Goal: Ask a question

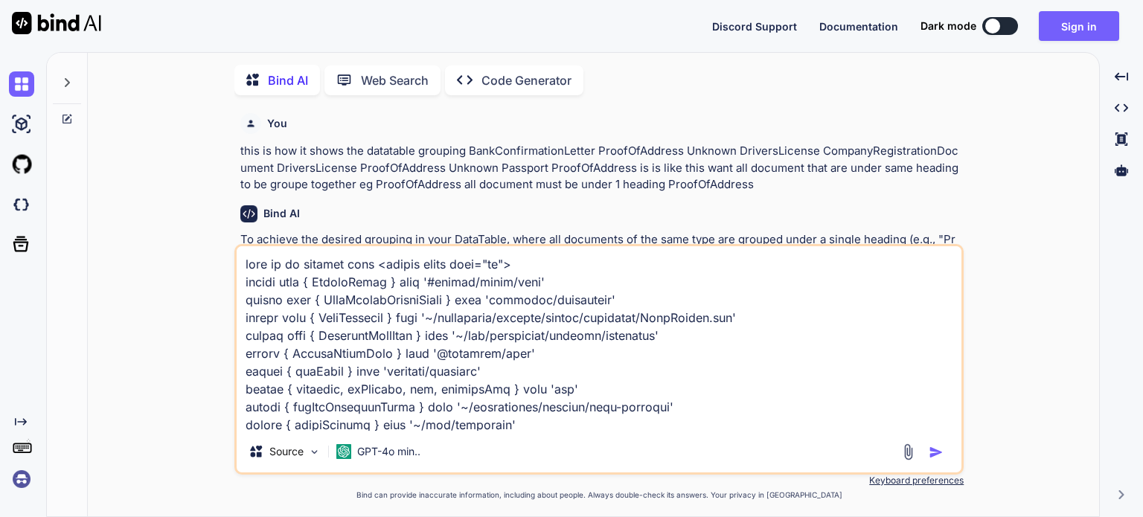
type textarea "x"
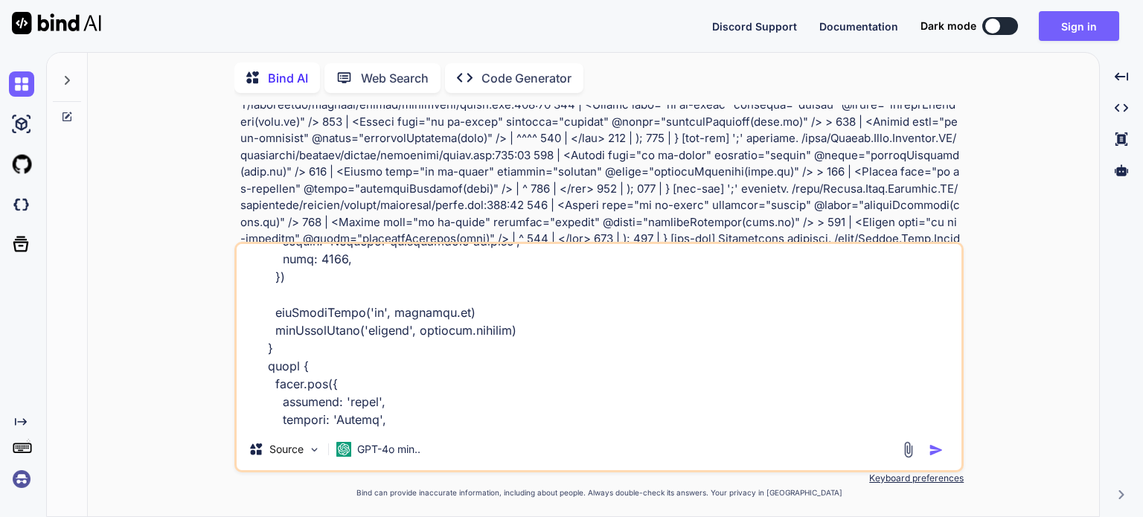
scroll to position [6235, 0]
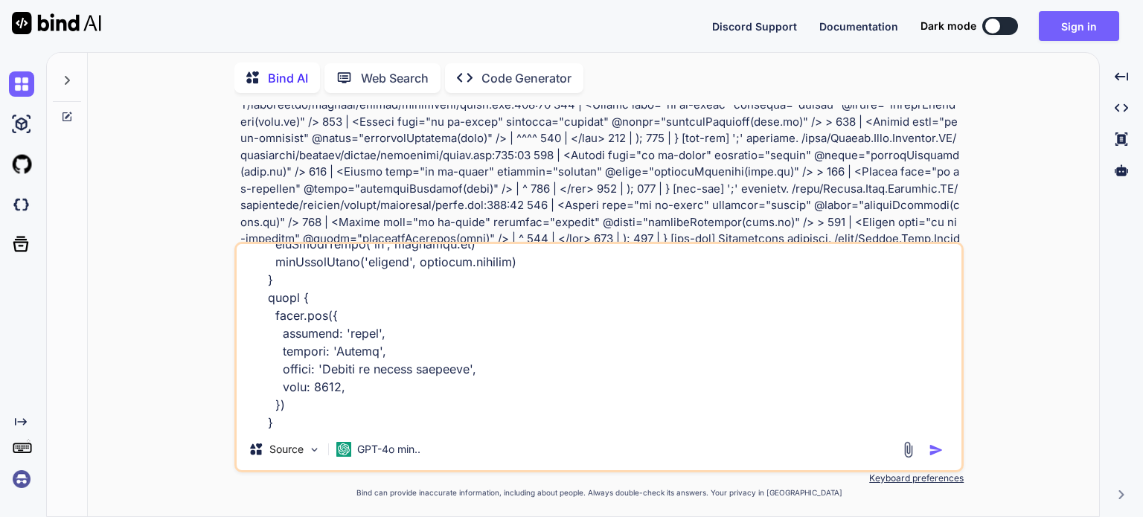
click at [468, 315] on textarea at bounding box center [599, 336] width 725 height 185
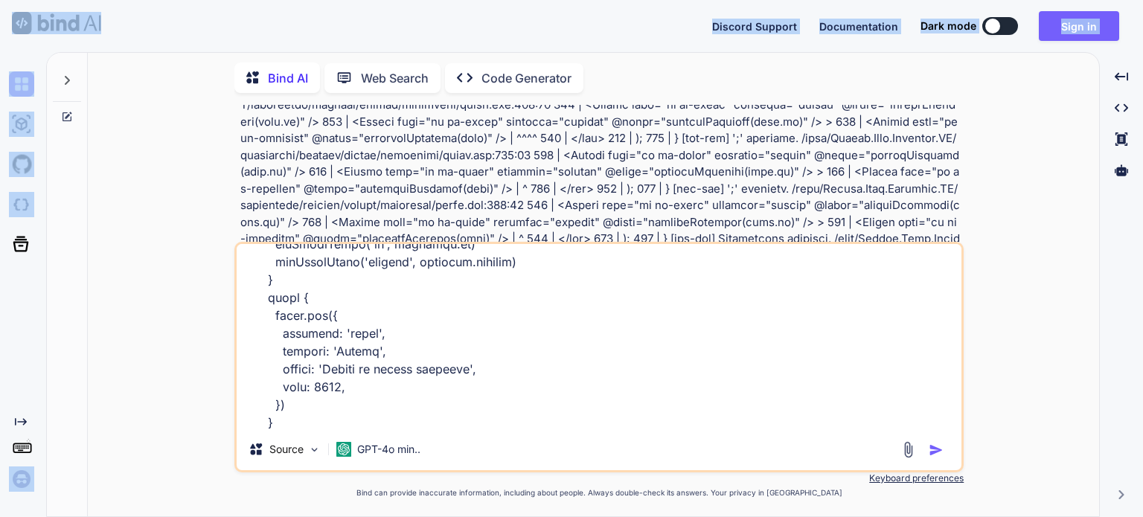
click at [4, 0] on html "Discord Support Documentation Dark mode Sign in Created with Pixso. Created wit…" at bounding box center [571, 258] width 1143 height 517
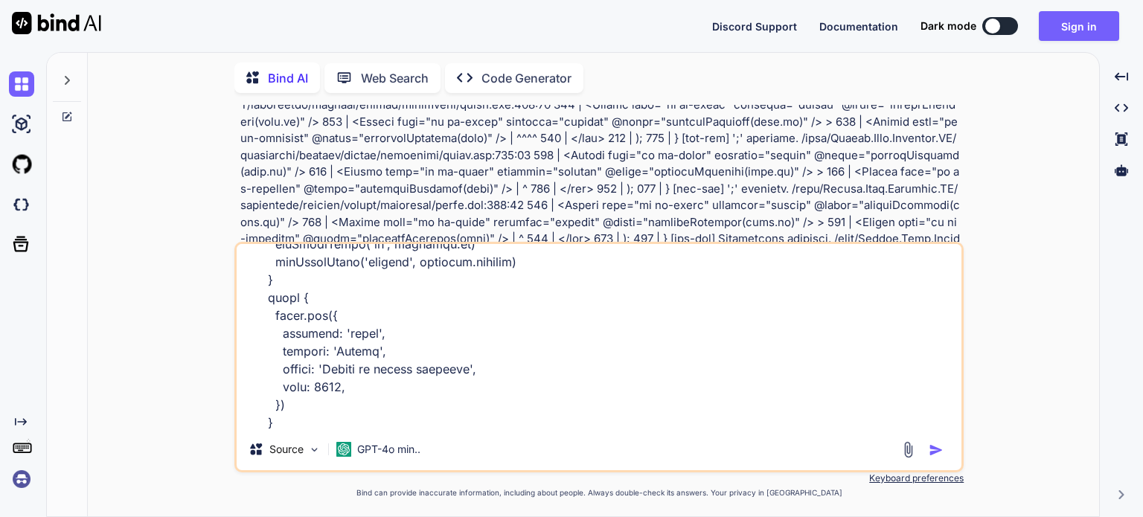
click at [422, 338] on textarea at bounding box center [599, 336] width 725 height 185
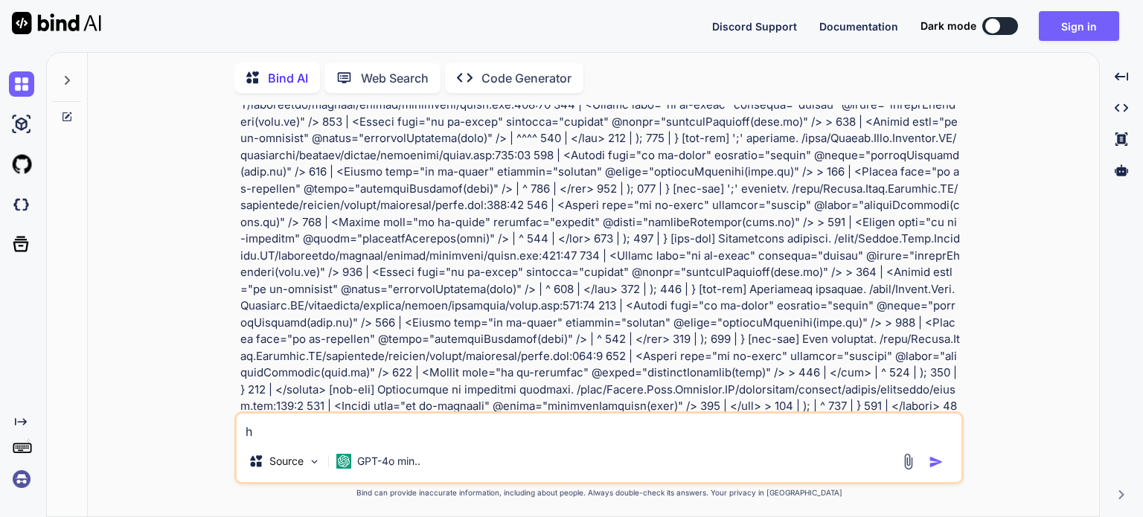
scroll to position [0, 0]
paste textarea "<script setup lang="ts"> import type { ColumnProps } from '#shared/types/base' …"
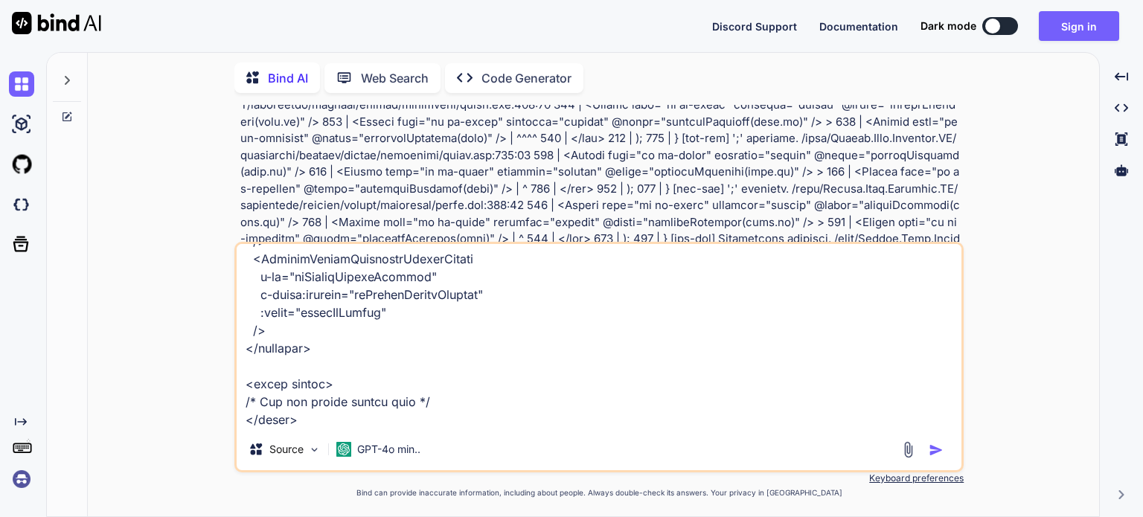
click at [491, 330] on textarea at bounding box center [599, 336] width 725 height 185
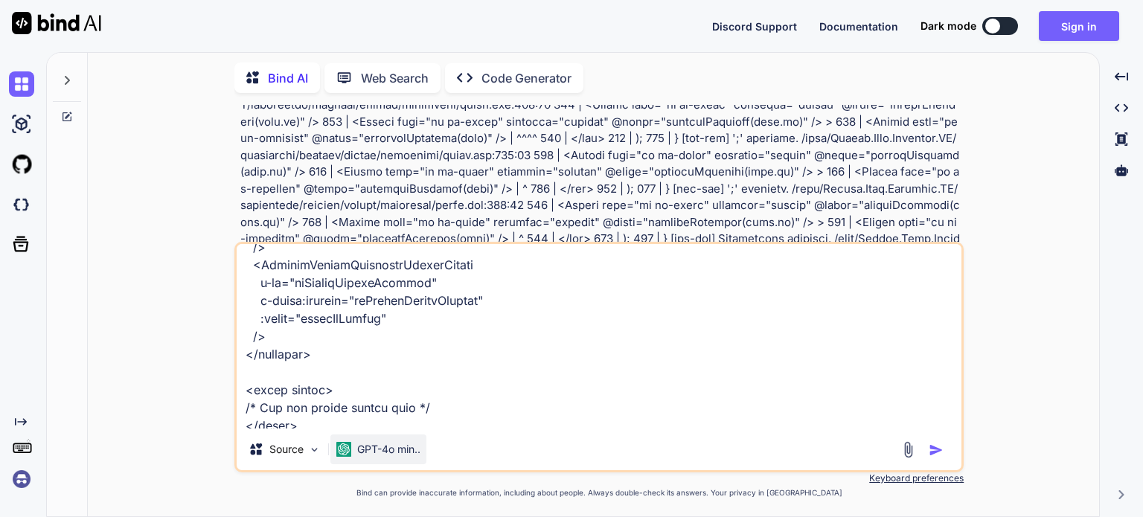
scroll to position [5130, 0]
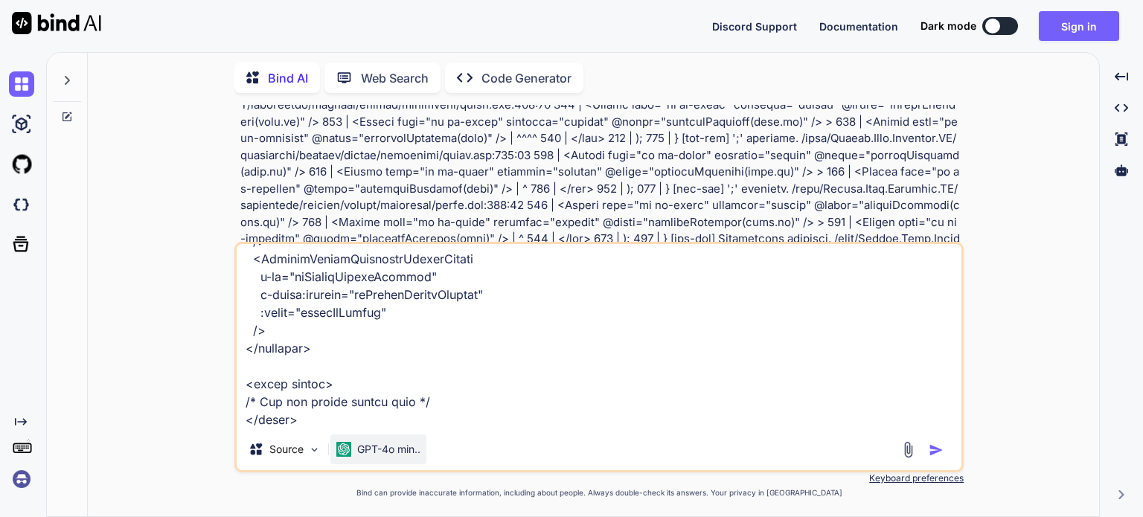
drag, startPoint x: 389, startPoint y: 261, endPoint x: 395, endPoint y: 443, distance: 181.7
click at [395, 443] on div "Source GPT-4o min.." at bounding box center [598, 357] width 729 height 231
click at [252, 424] on textarea at bounding box center [599, 336] width 725 height 185
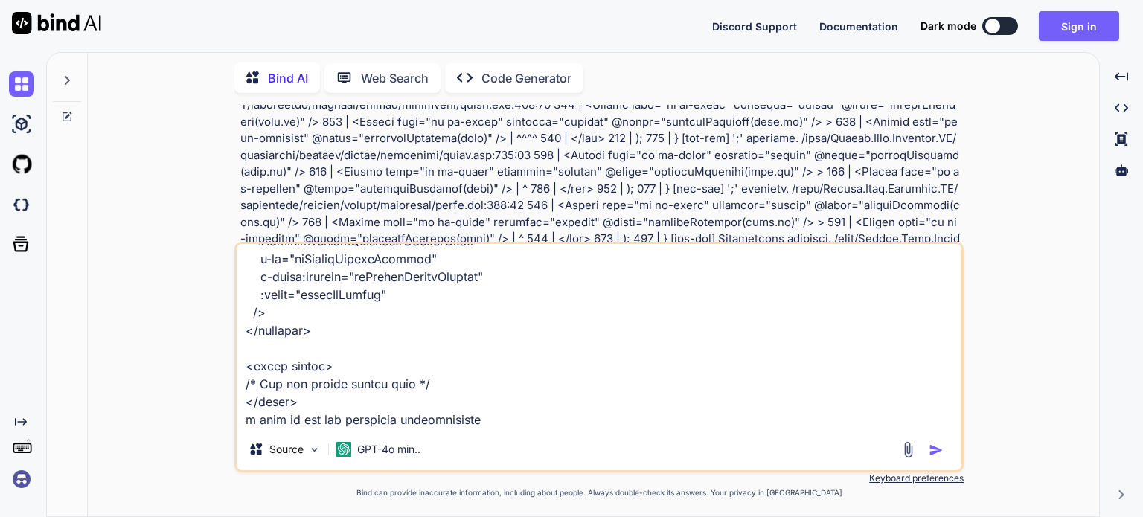
paste textarea "when i click delete i want to first show confirmation dialog to say are you sur…"
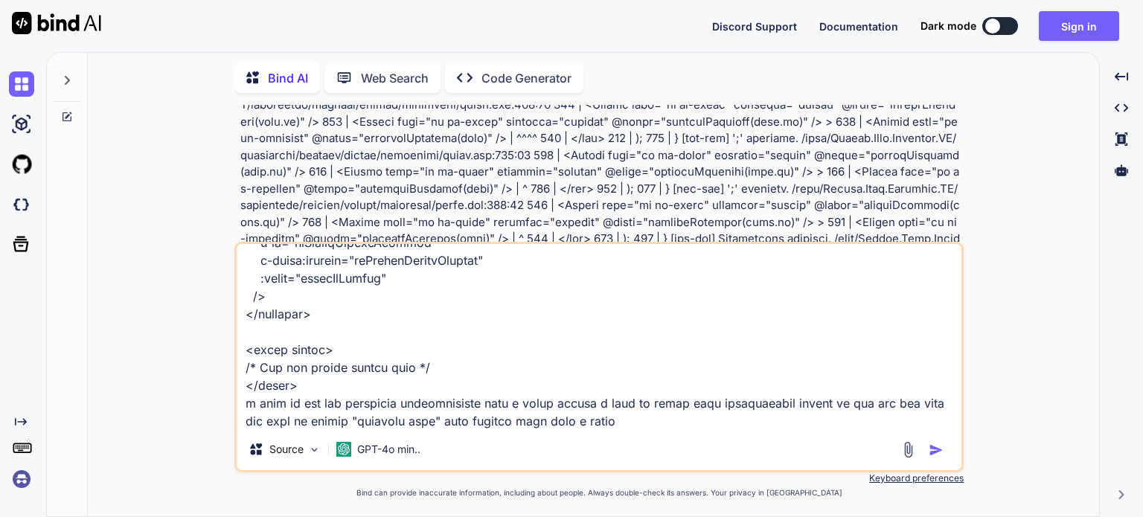
scroll to position [5182, 0]
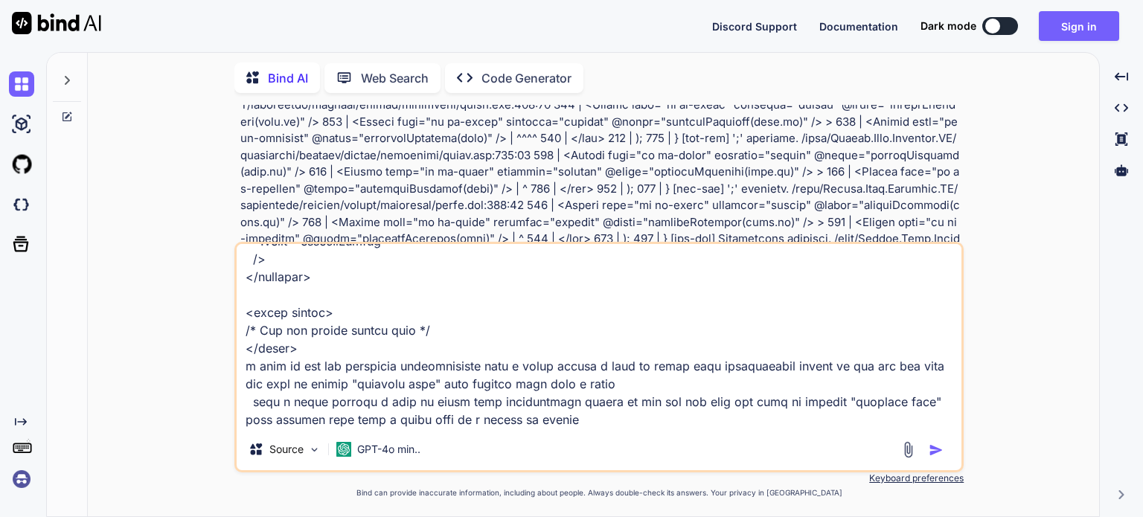
paste textarea "function handleDeleteLandingPage(landingPage: LandingPageListItem) { confirm.re…"
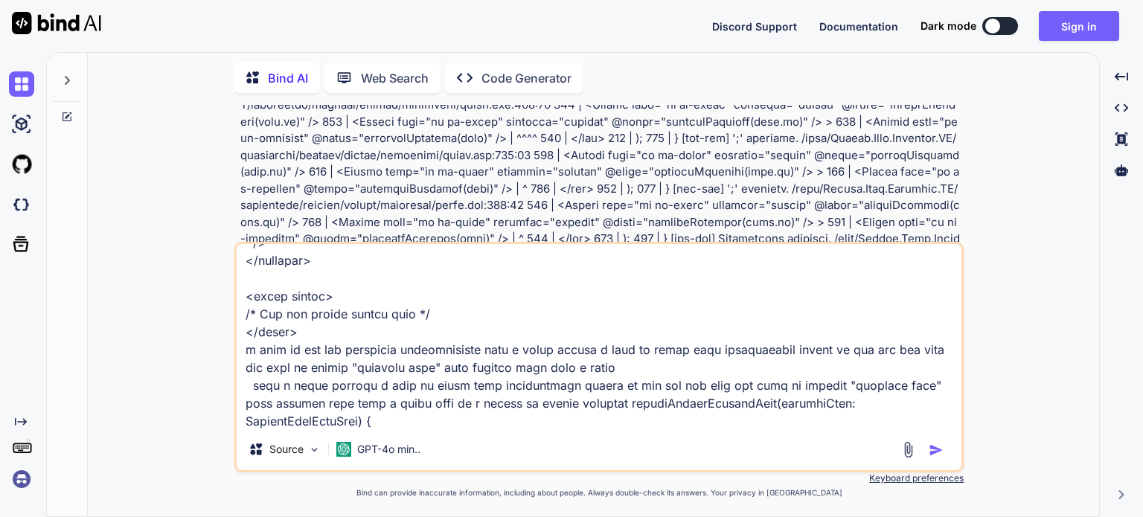
scroll to position [5915, 0]
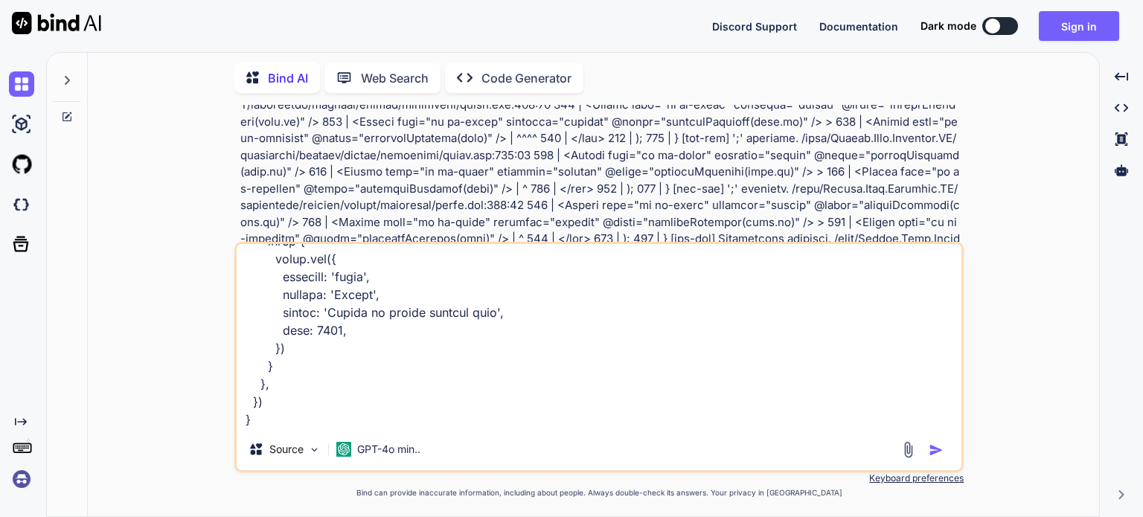
type textarea "here is my updated code <script setup lang="ts"> import type { ColumnProps } fr…"
drag, startPoint x: 1143, startPoint y: 461, endPoint x: 878, endPoint y: 419, distance: 267.5
click at [878, 419] on div "Bind AI Web Search Created with Pixso. Code Generator You this is how it shows …" at bounding box center [594, 284] width 1097 height 465
click at [1024, 398] on div "You this is how it shows the datatable grouping BankConfirmationLetter ProofOfA…" at bounding box center [600, 311] width 1000 height 412
click at [934, 453] on img "button" at bounding box center [936, 450] width 15 height 15
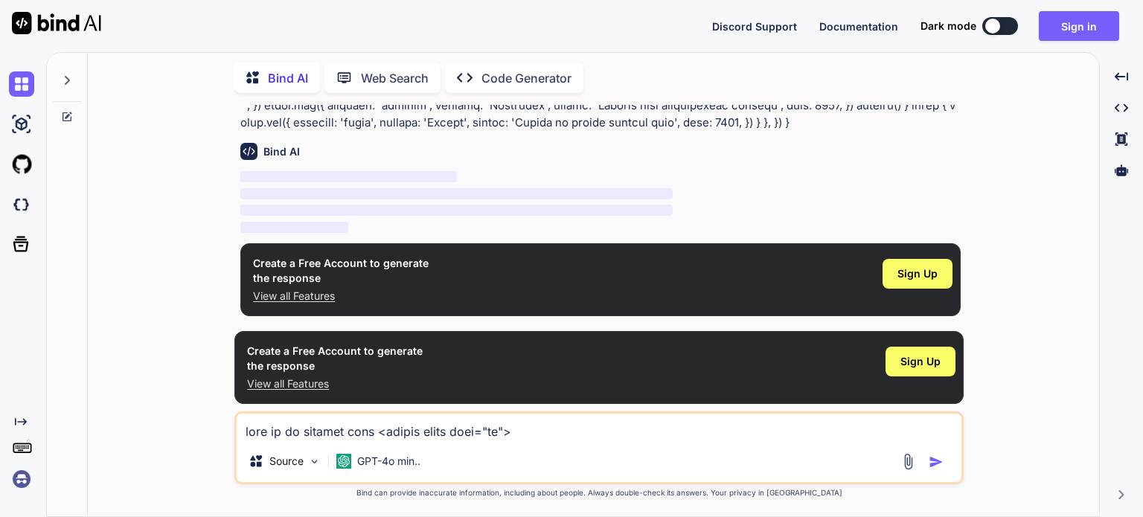
scroll to position [16914, 0]
click at [20, 421] on icon "Created with Pixso." at bounding box center [21, 422] width 12 height 12
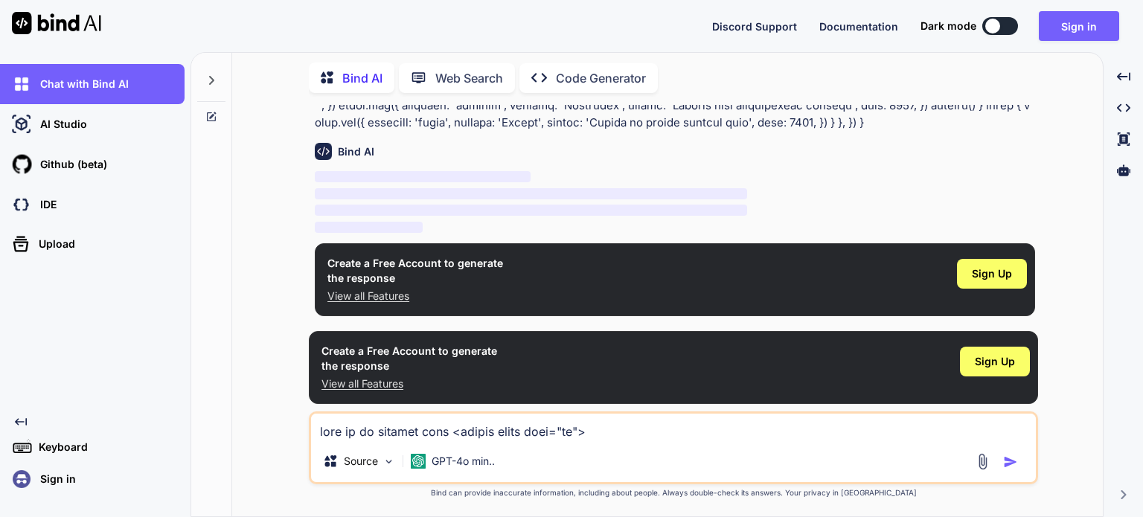
click at [53, 482] on p "Sign in" at bounding box center [55, 479] width 42 height 15
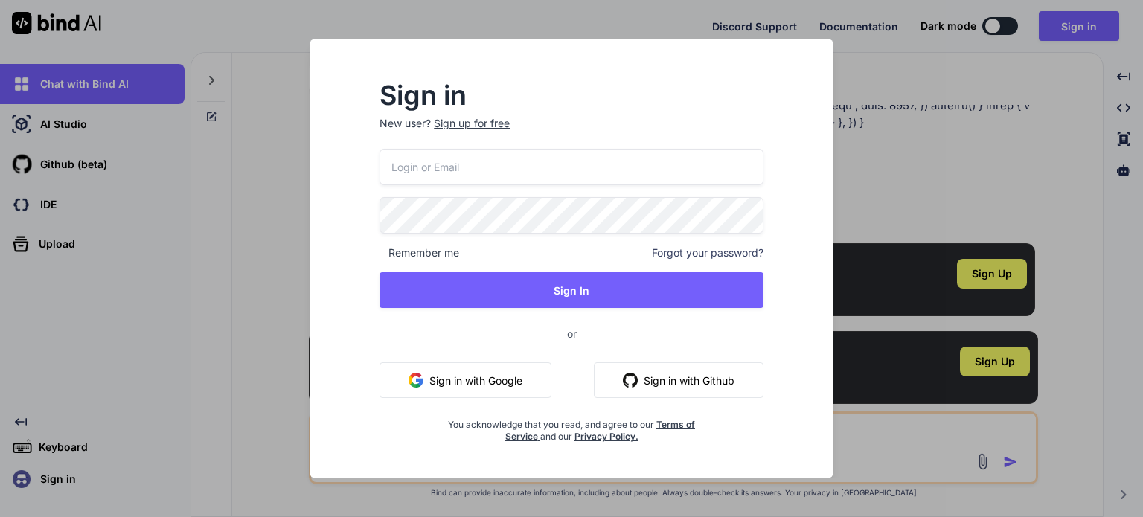
type input "[EMAIL_ADDRESS][DOMAIN_NAME]"
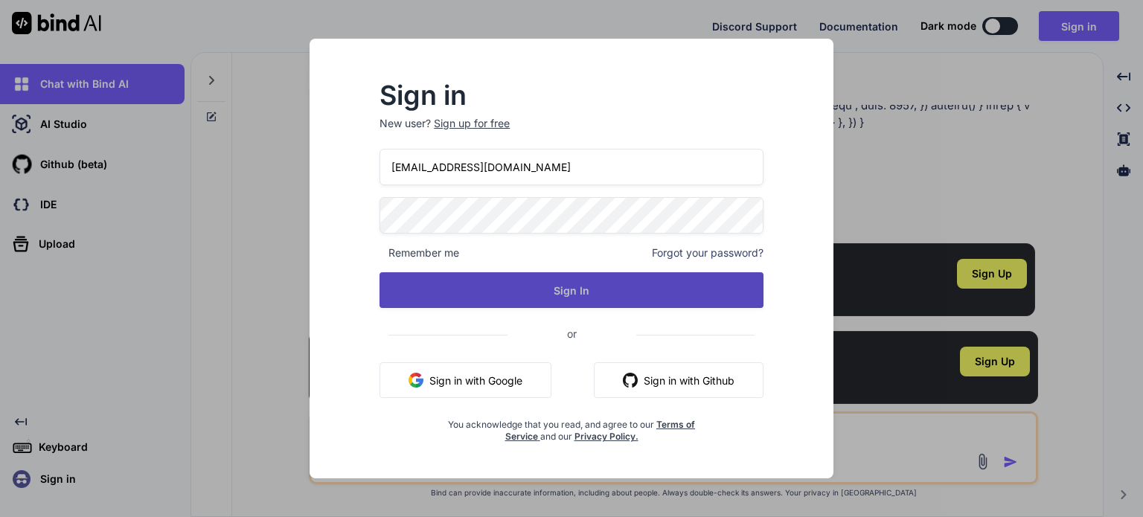
click at [576, 290] on button "Sign In" at bounding box center [572, 290] width 384 height 36
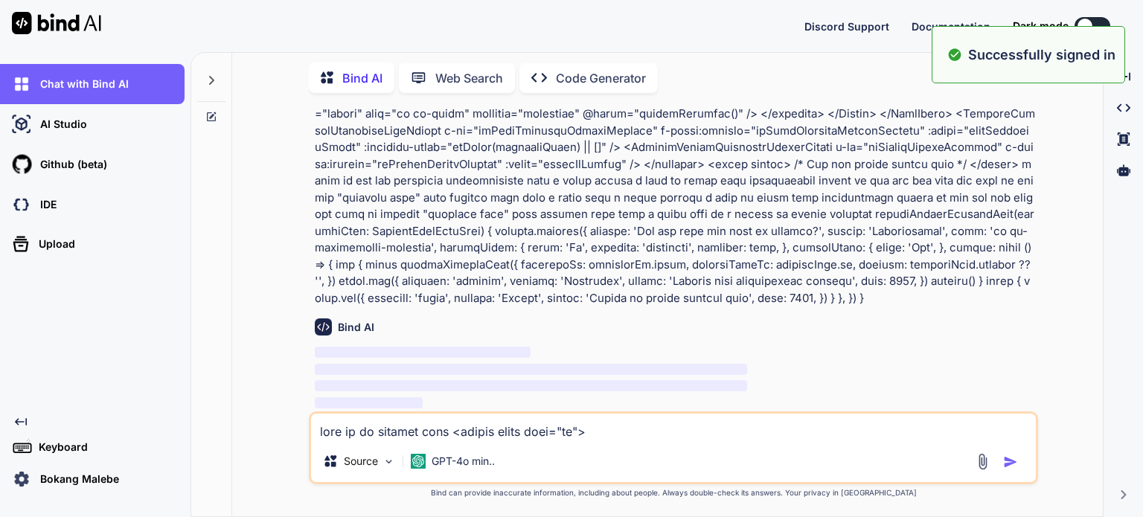
scroll to position [0, 0]
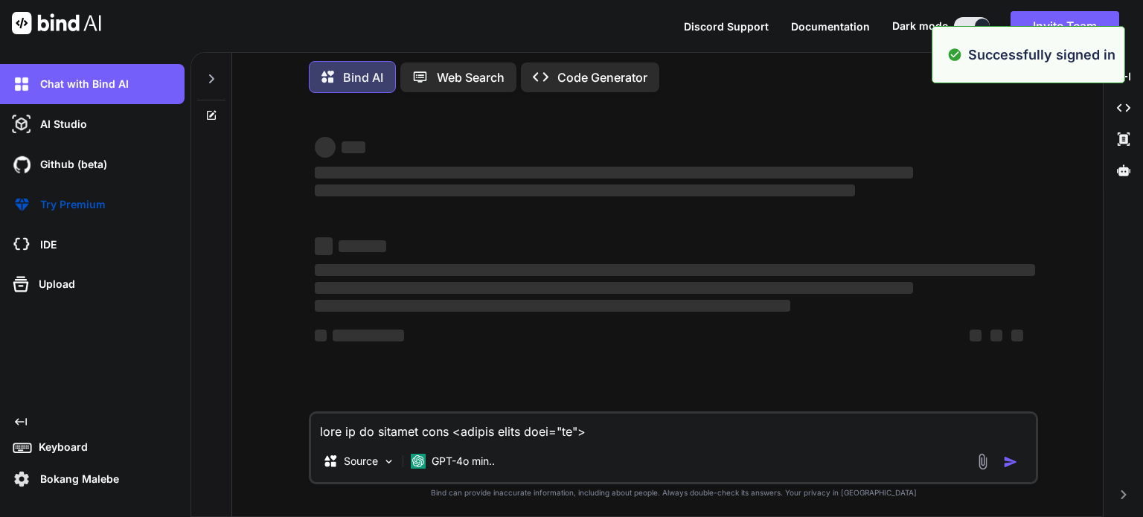
click at [590, 360] on div "‌ ‌ ‌ ‌ ‌ ‌ ‌ ‌ ‌ ‌" at bounding box center [675, 295] width 721 height 133
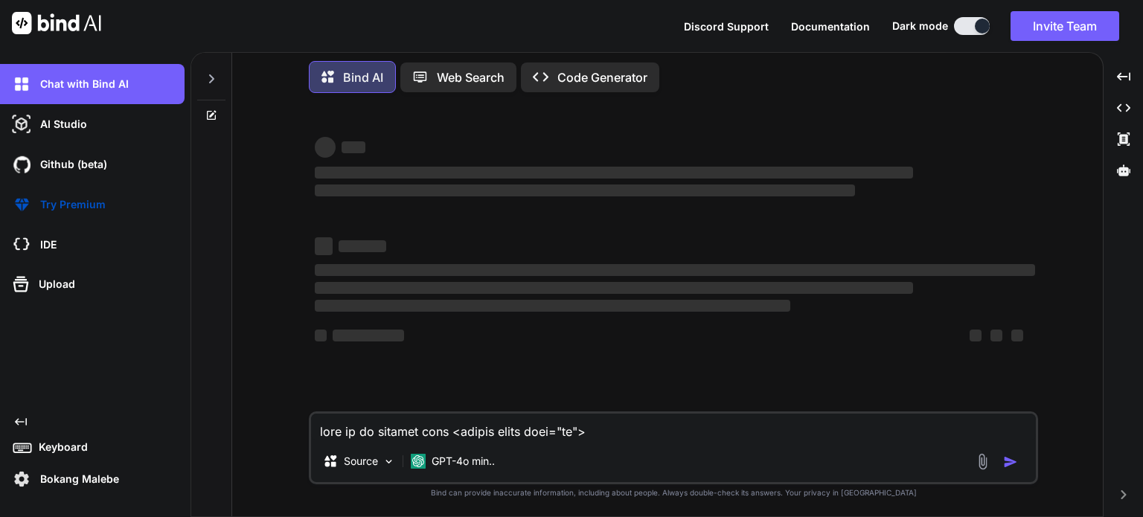
click at [471, 431] on textarea at bounding box center [673, 427] width 725 height 27
paste textarea "here is my updated code <script setup lang="ts"> import type { ColumnProps } fr…"
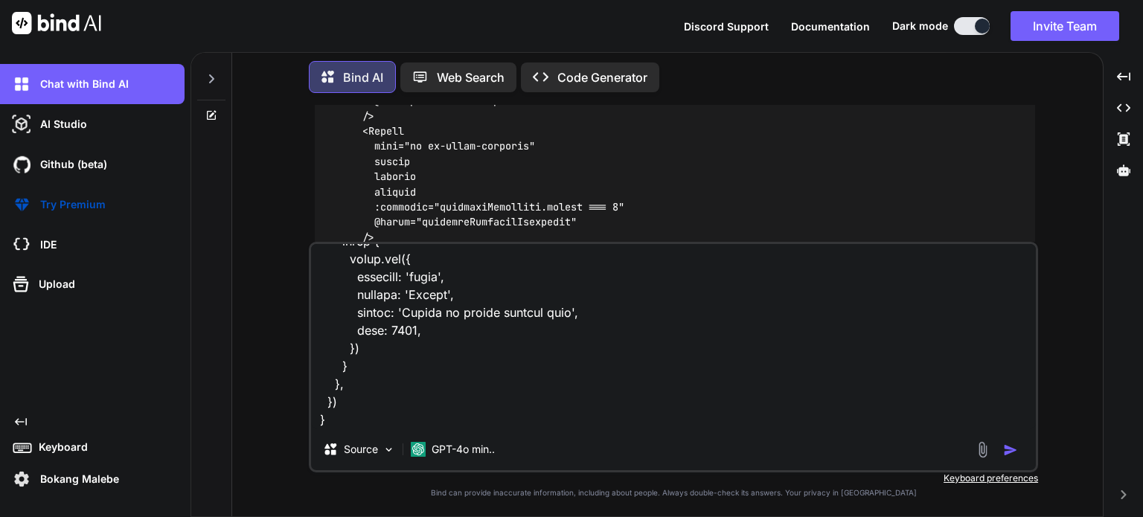
scroll to position [15700, 0]
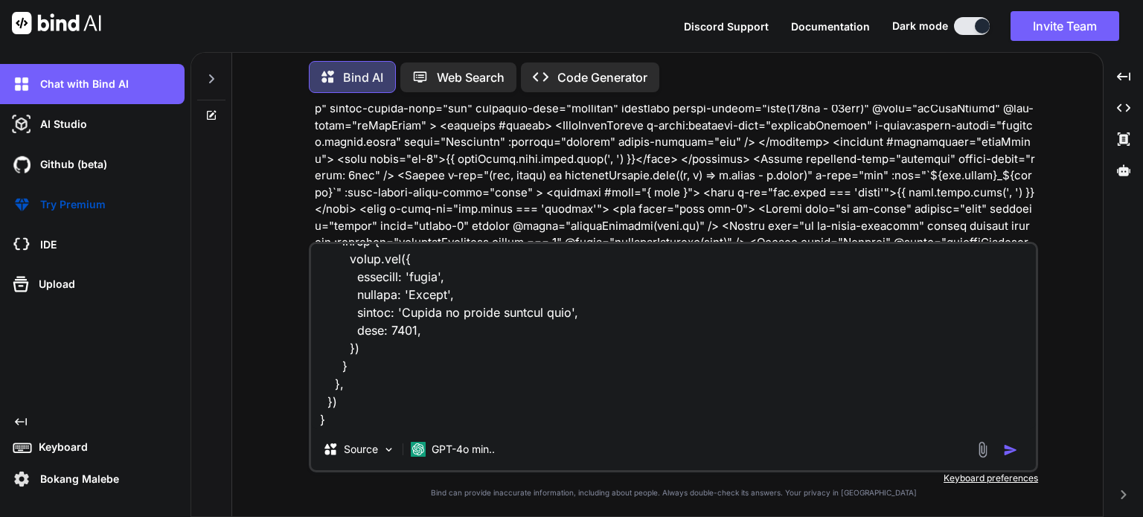
type textarea "here is my updated code <script setup lang="ts"> import type { ColumnProps } fr…"
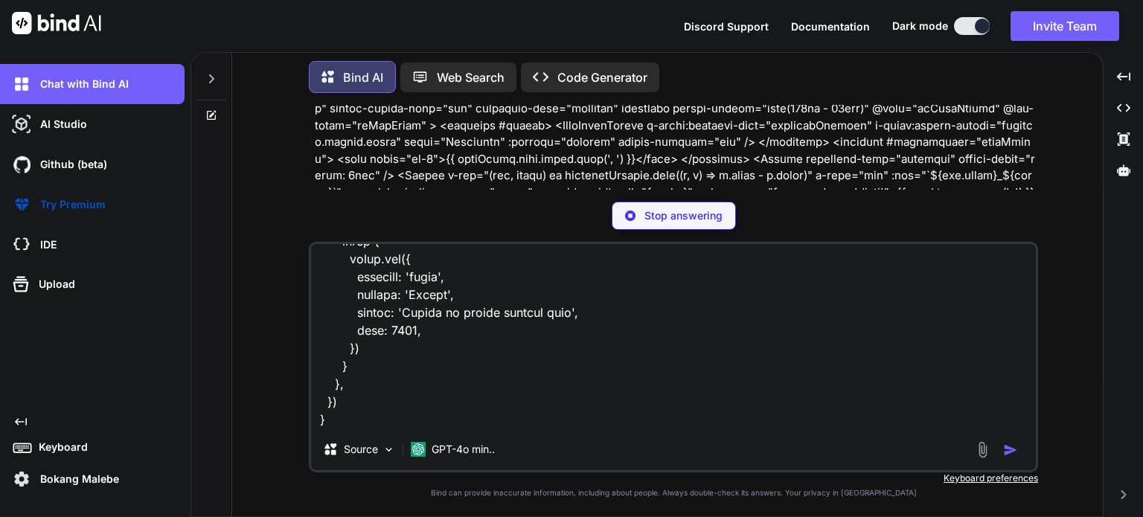
click at [389, 409] on textarea at bounding box center [673, 336] width 725 height 185
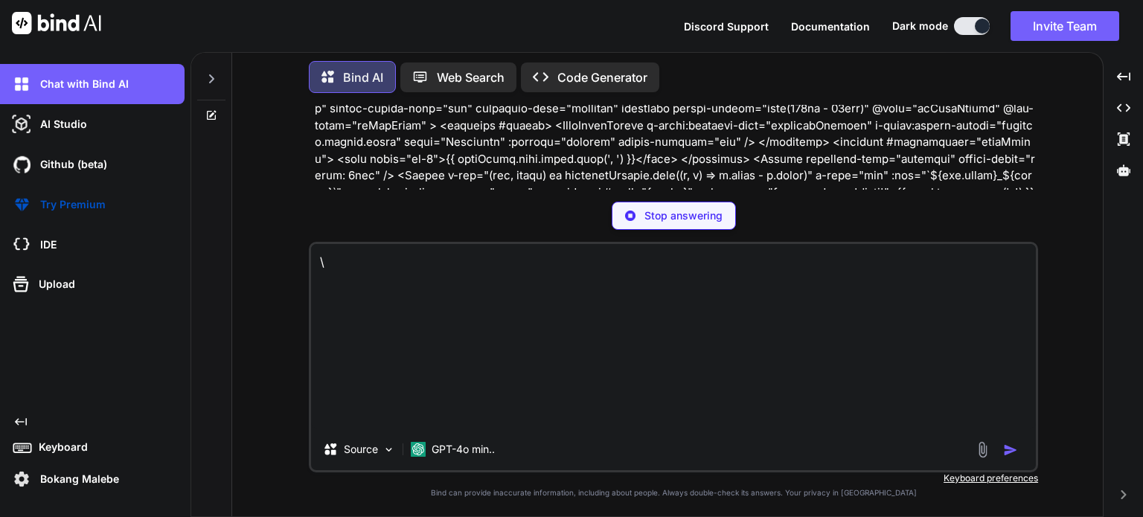
scroll to position [0, 0]
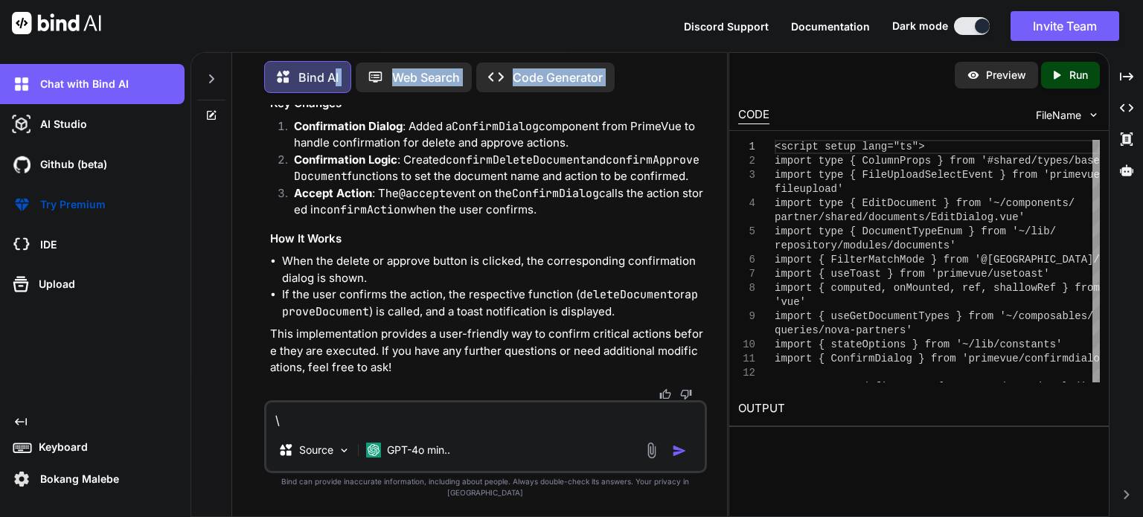
scroll to position [24443, 0]
drag, startPoint x: 282, startPoint y: 206, endPoint x: 354, endPoint y: 387, distance: 194.8
copy code "<script setup lang="ts"> import type { ColumnProps } from '#shared/types/base' …"
drag, startPoint x: 304, startPoint y: 440, endPoint x: 256, endPoint y: 432, distance: 48.2
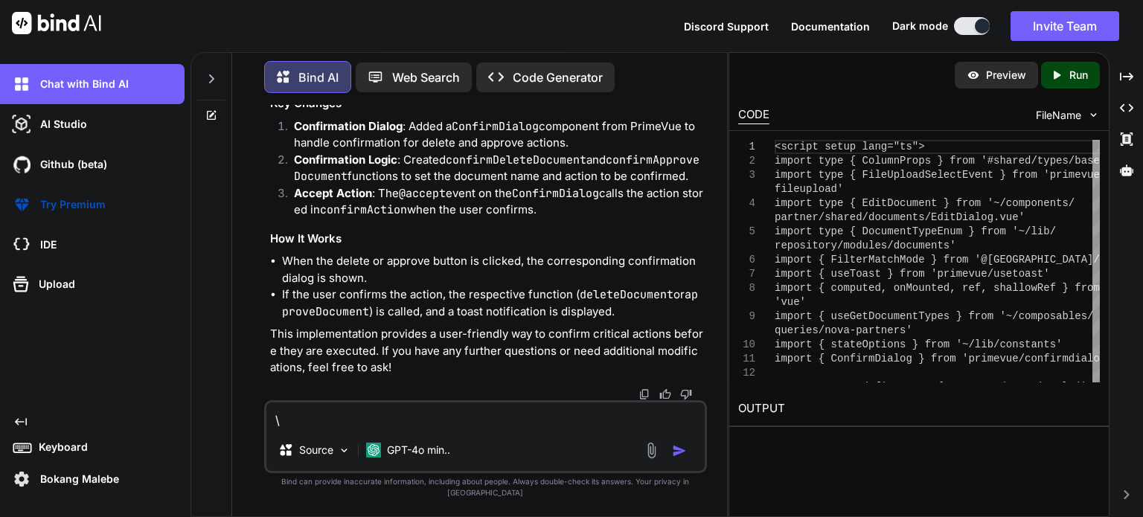
click at [256, 432] on div "You this is how it shows the datatable grouping BankConfirmationLetter ProofOfA…" at bounding box center [485, 311] width 483 height 412
paste textarea "[vue-tsc] Module '"primevue/confirmdialog"' has no exported member 'ConfirmDial…"
type textarea "[vue-tsc] Module '"primevue/confirmdialog"' has no exported member 'ConfirmDial…"
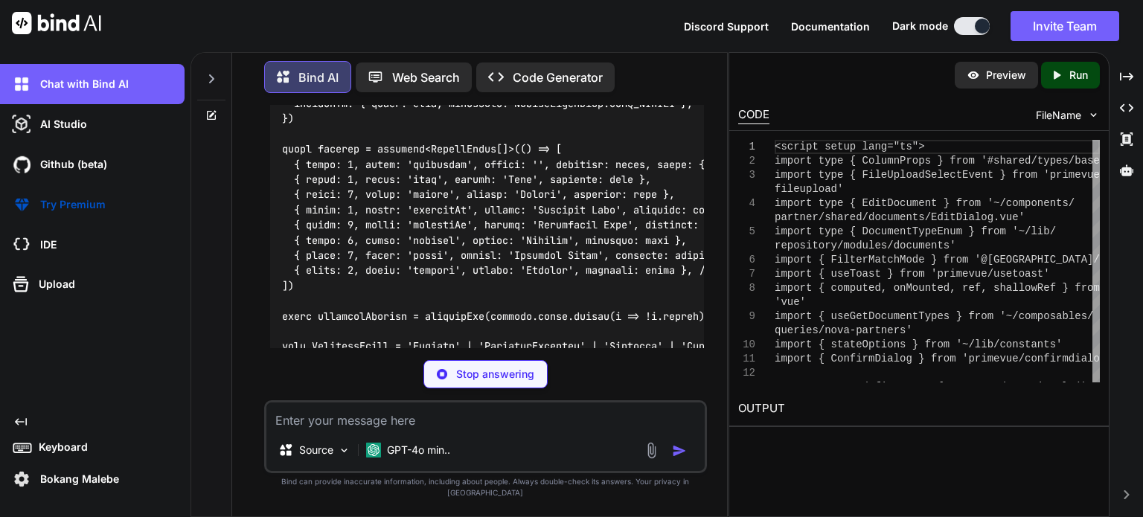
scroll to position [25745, 0]
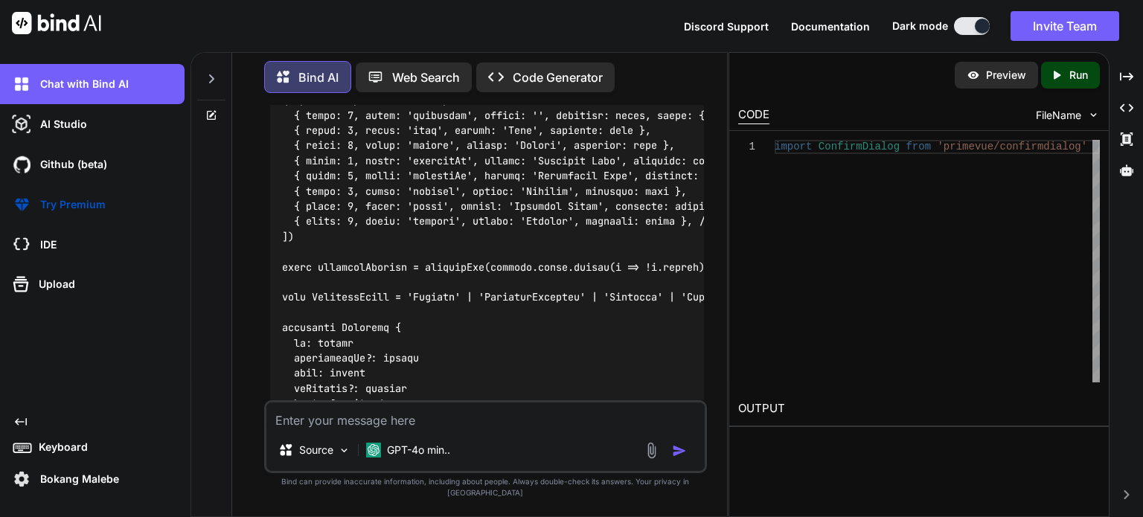
drag, startPoint x: 292, startPoint y: 168, endPoint x: 610, endPoint y: 172, distance: 318.6
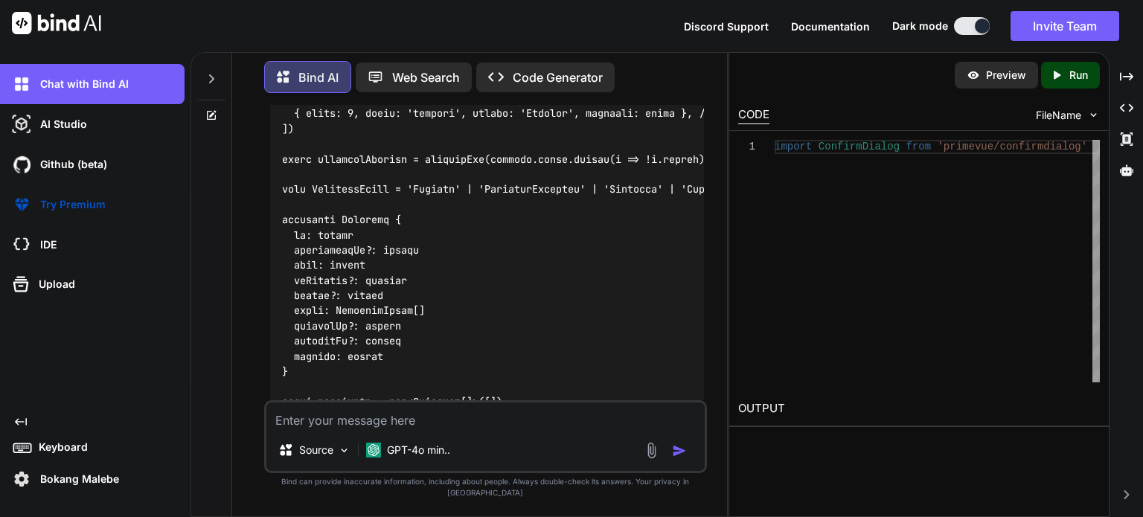
scroll to position [25894, 0]
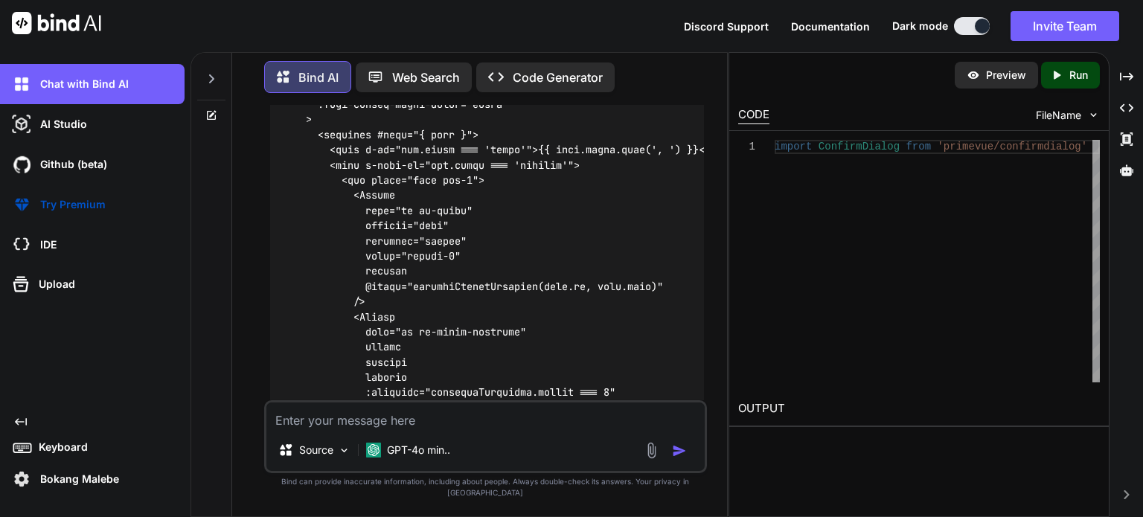
scroll to position [28723, 0]
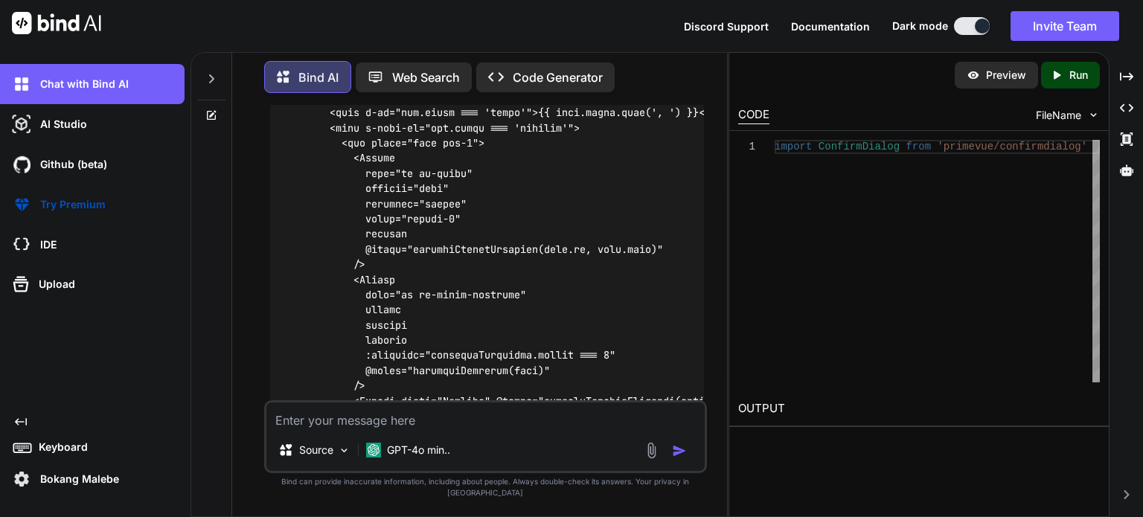
click at [427, 429] on textarea at bounding box center [485, 416] width 438 height 27
paste textarea "[vue-tsc] '__VLS_ctx.confirmAction' is possibly 'null'. /nova/Osiris.Nova.Inter…"
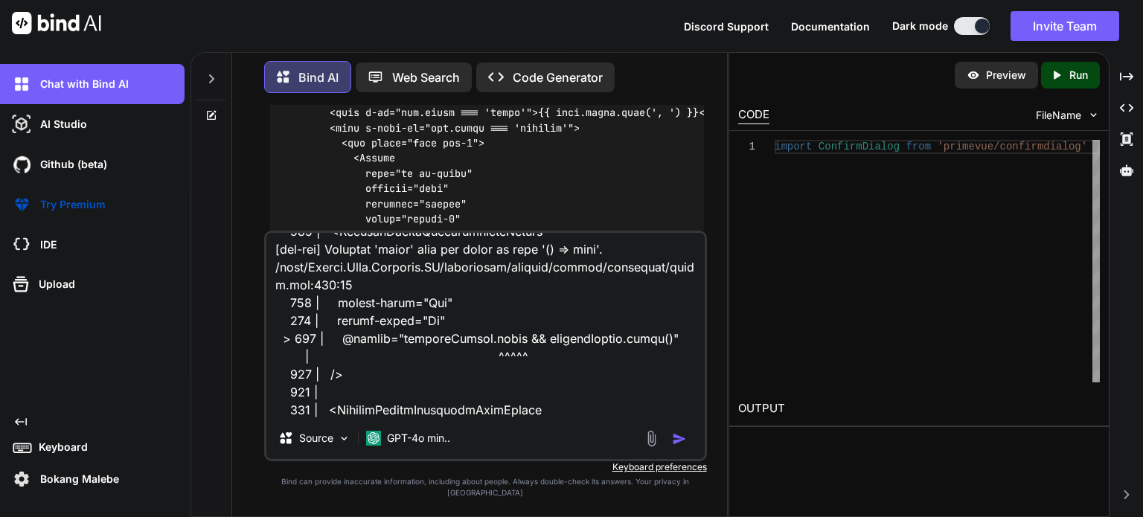
click at [679, 447] on img "button" at bounding box center [679, 439] width 15 height 15
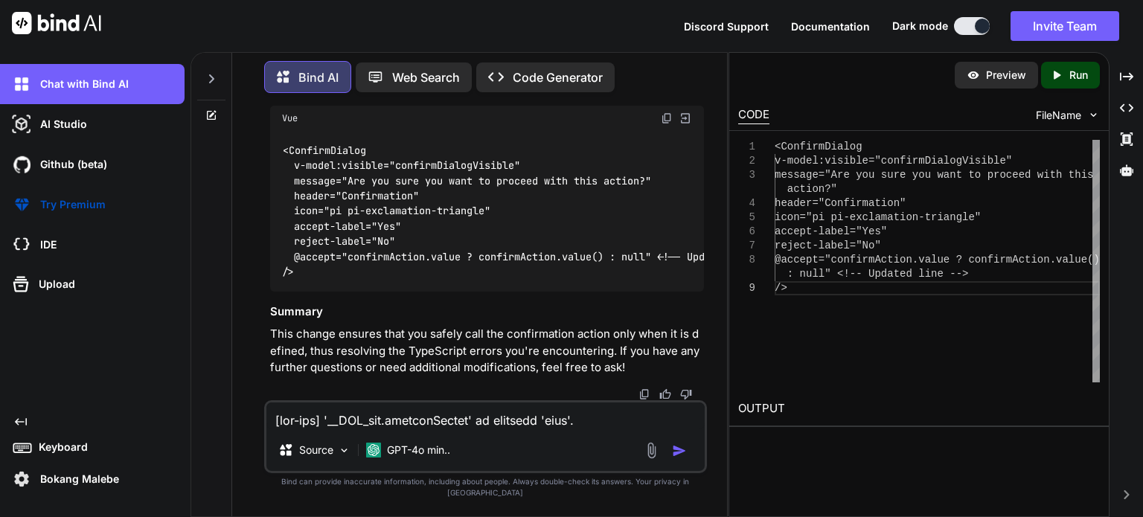
scroll to position [31527, 0]
drag, startPoint x: 280, startPoint y: 202, endPoint x: 316, endPoint y: 348, distance: 149.5
copy code "<ConfirmDialog v-model:visible="confirmDialogVisible" message="Are you sure you…"
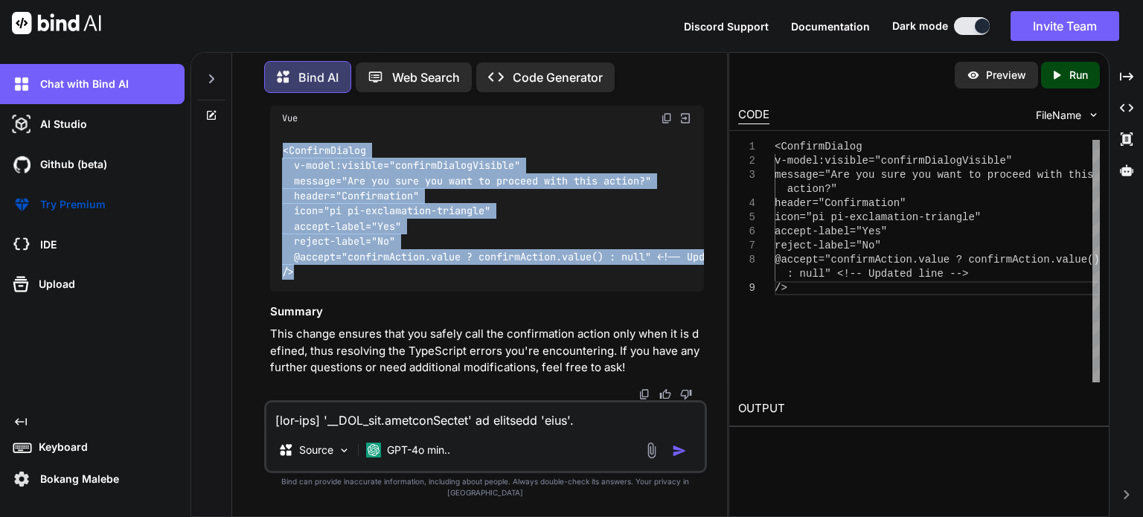
drag, startPoint x: 284, startPoint y: 264, endPoint x: 308, endPoint y: 392, distance: 130.4
click at [308, 292] on div "<ConfirmDialog v-model:visible="confirmDialogVisible" message="Are you sure you…" at bounding box center [487, 211] width 434 height 161
copy code "<ConfirmDialog v-model:visible="confirmDialogVisible" message="Are you sure you…"
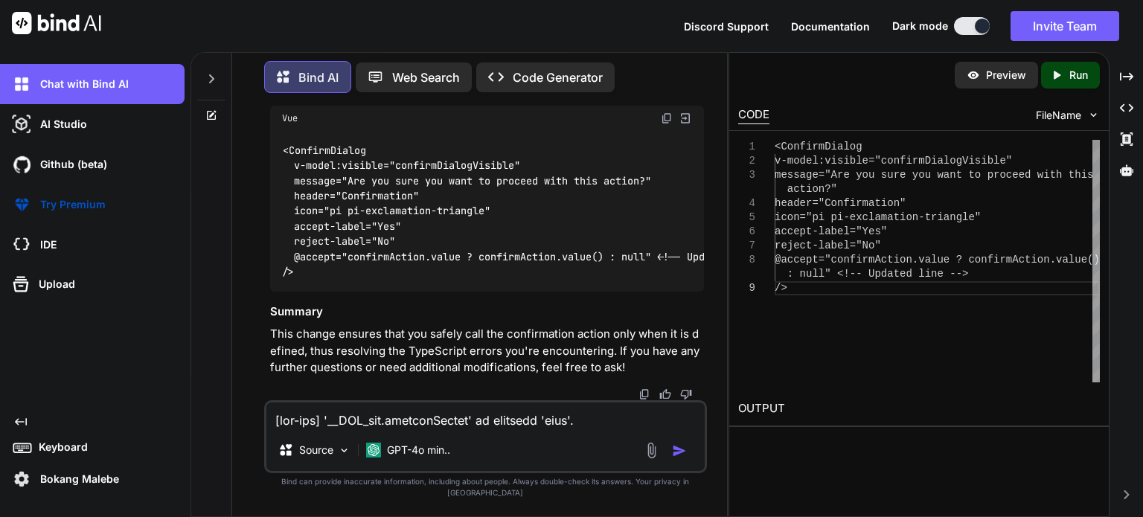
click at [332, 429] on textarea at bounding box center [485, 416] width 438 height 27
paste textarea "2 299 | accept-label="Yes" 300 | reject-label="No" > 301 | @accept="confirmActi…"
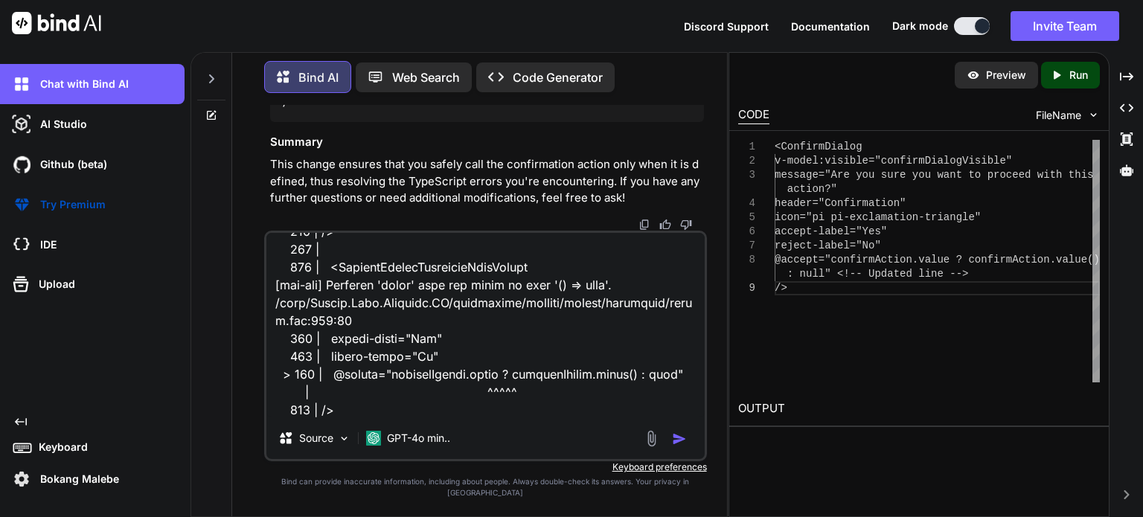
type textarea "[vue-tsc] '__VLS_ctx.confirmAction' is possibly 'null'. /nova/Osiris.Nova.Inter…"
click at [679, 447] on img "button" at bounding box center [679, 439] width 15 height 15
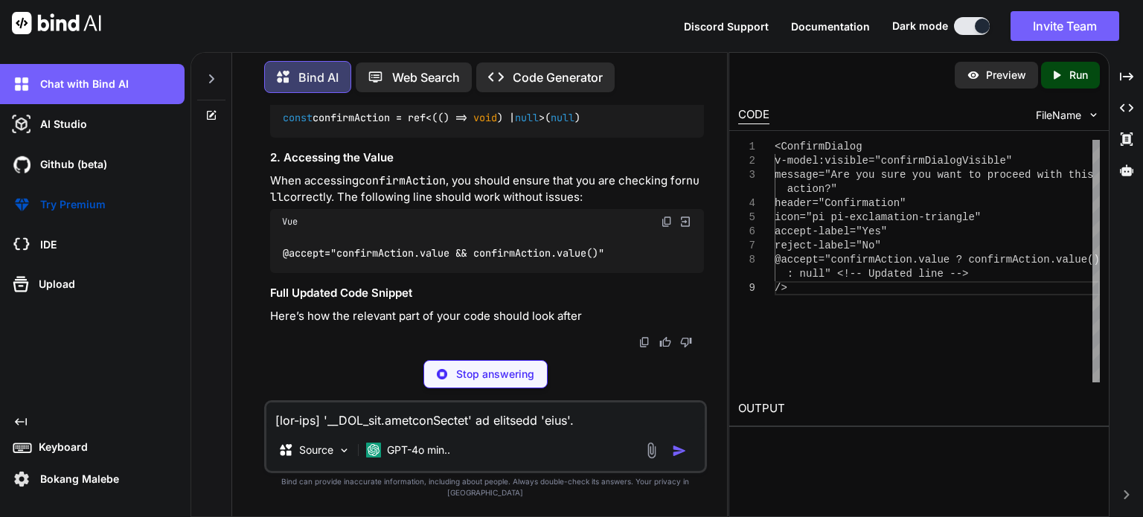
scroll to position [32647, 0]
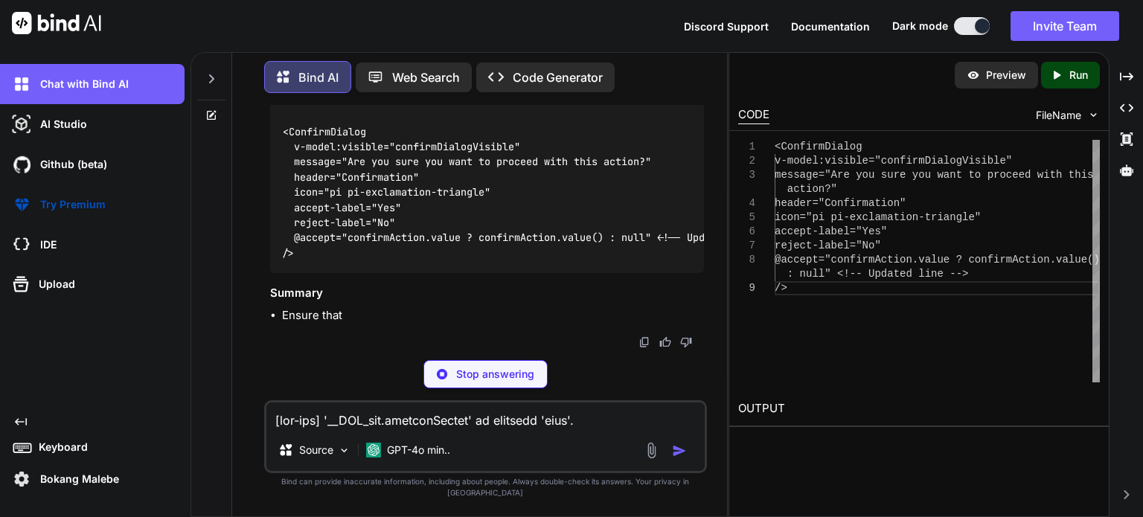
drag, startPoint x: 614, startPoint y: 235, endPoint x: 278, endPoint y: 240, distance: 336.5
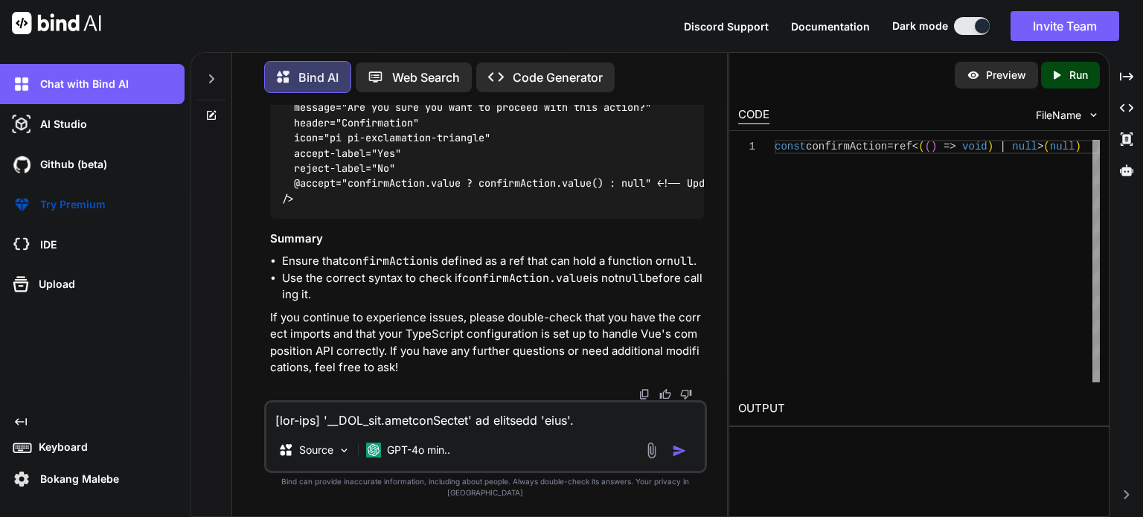
copy code "const confirmAction = ref<( () => void ) | null >( null )"
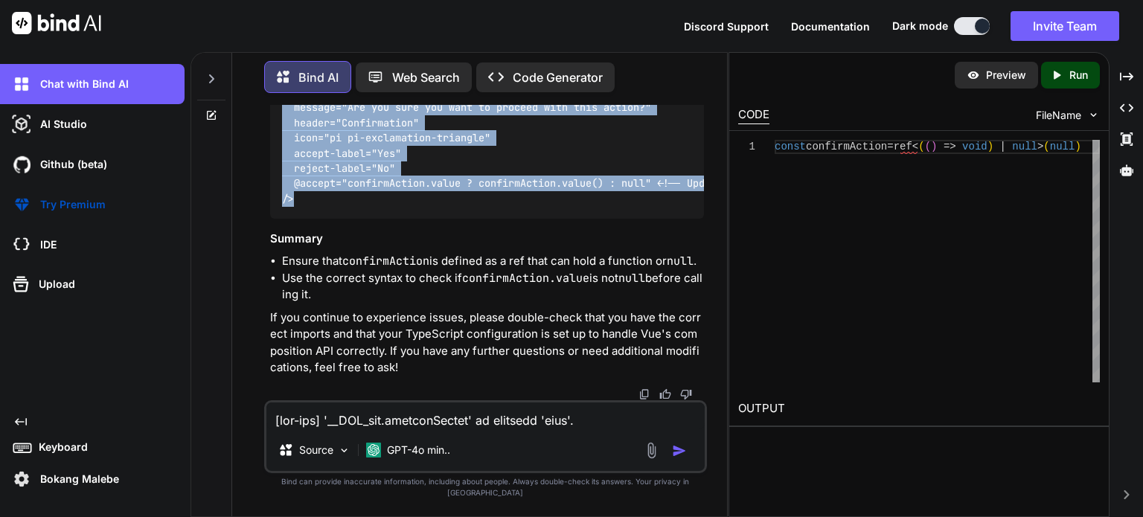
drag, startPoint x: 280, startPoint y: 197, endPoint x: 304, endPoint y: 318, distance: 123.8
click at [304, 219] on div "<ConfirmDialog v-model:visible="confirmDialogVisible" message="Are you sure you…" at bounding box center [487, 138] width 434 height 161
copy code "<ConfirmDialog v-model:visible="confirmDialogVisible" message="Are you sure you…"
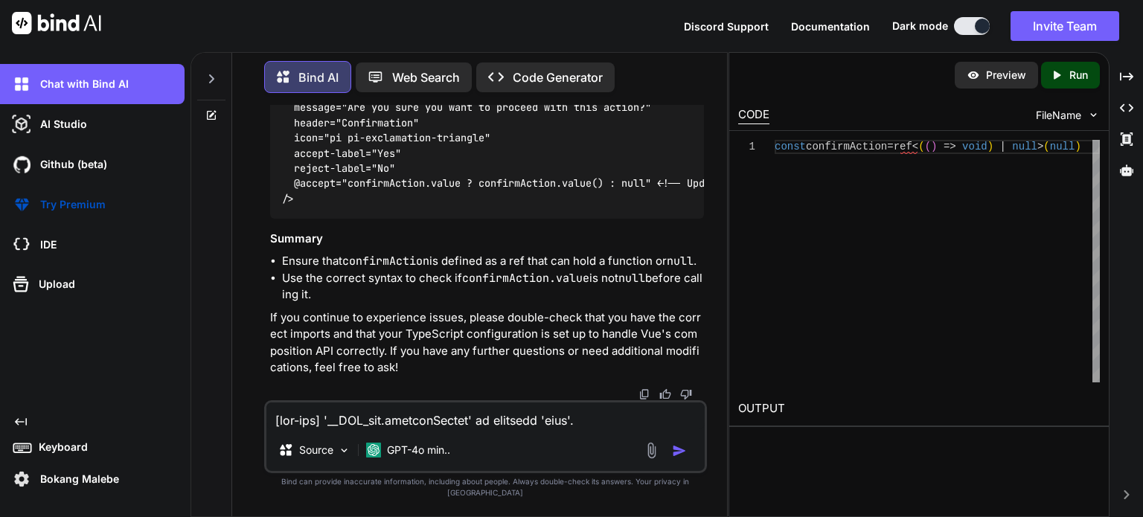
click at [360, 429] on textarea at bounding box center [485, 416] width 438 height 27
paste textarea "<script setup lang="ts"> import type { ColumnProps } from '#shared/types/base' …"
type textarea "still getting same error <script setup lang="ts"> import type { ColumnProps } f…"
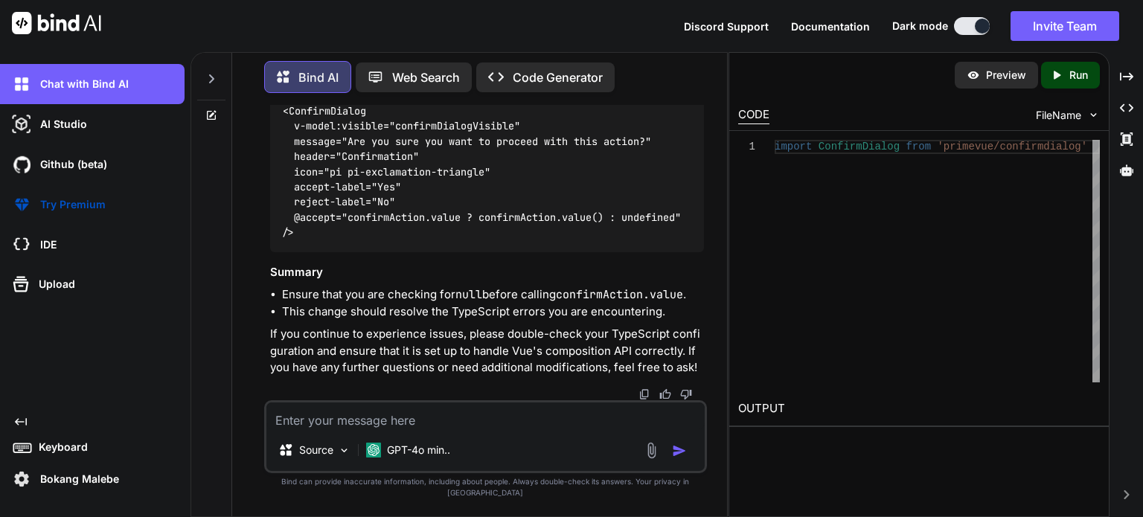
scroll to position [36219, 0]
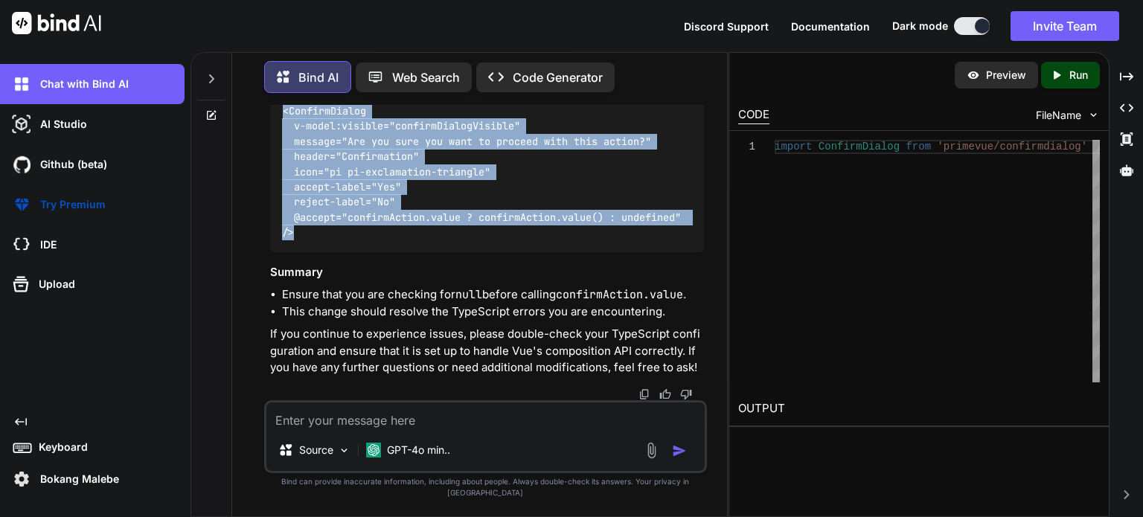
drag, startPoint x: 296, startPoint y: 316, endPoint x: 282, endPoint y: 199, distance: 117.6
click at [282, 199] on div "<ConfirmDialog v-model:visible="confirmDialogVisible" message="Are you sure you…" at bounding box center [487, 172] width 434 height 161
copy code "<ConfirmDialog v-model:visible="confirmDialogVisible" message="Are you sure you…"
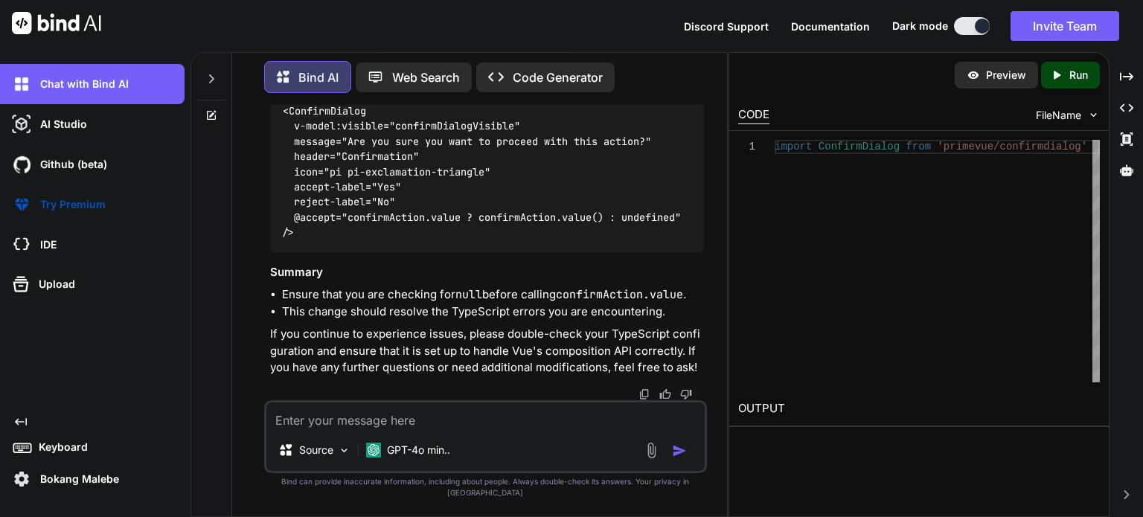
drag, startPoint x: 603, startPoint y: 223, endPoint x: 264, endPoint y: 234, distance: 339.6
click at [264, 234] on div "You this is how it shows the datatable grouping BankConfirmationLetter ProofOfA…" at bounding box center [485, 311] width 443 height 412
copy code "const confirmAction = ref<( () => void ) | null >( null )"
click at [339, 429] on textarea at bounding box center [485, 416] width 438 height 27
paste textarea "[vue-tsc] '__VLS_ctx.confirmAction' is possibly 'null'. /nova/Osiris.Nova.Inter…"
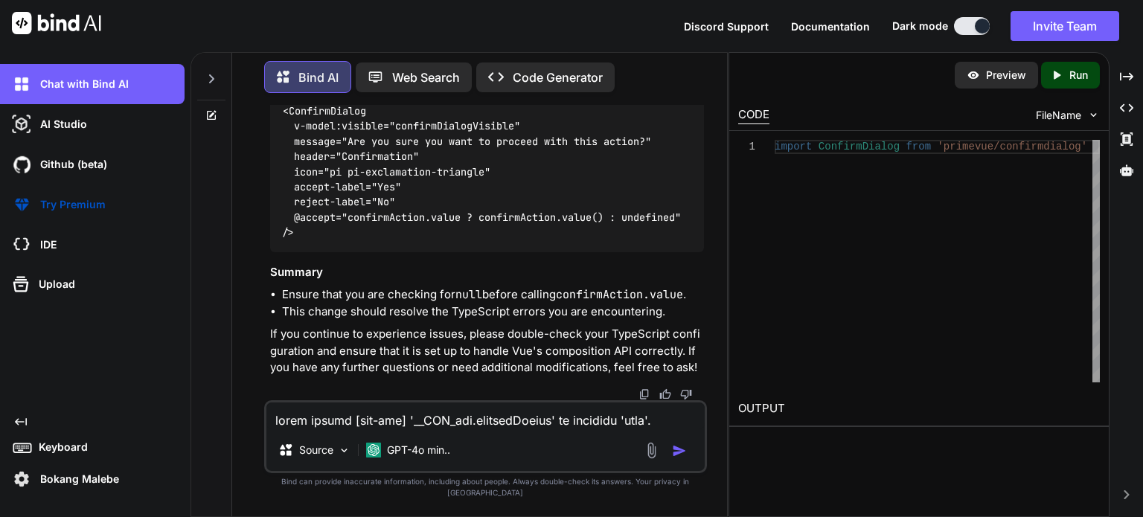
scroll to position [537, 0]
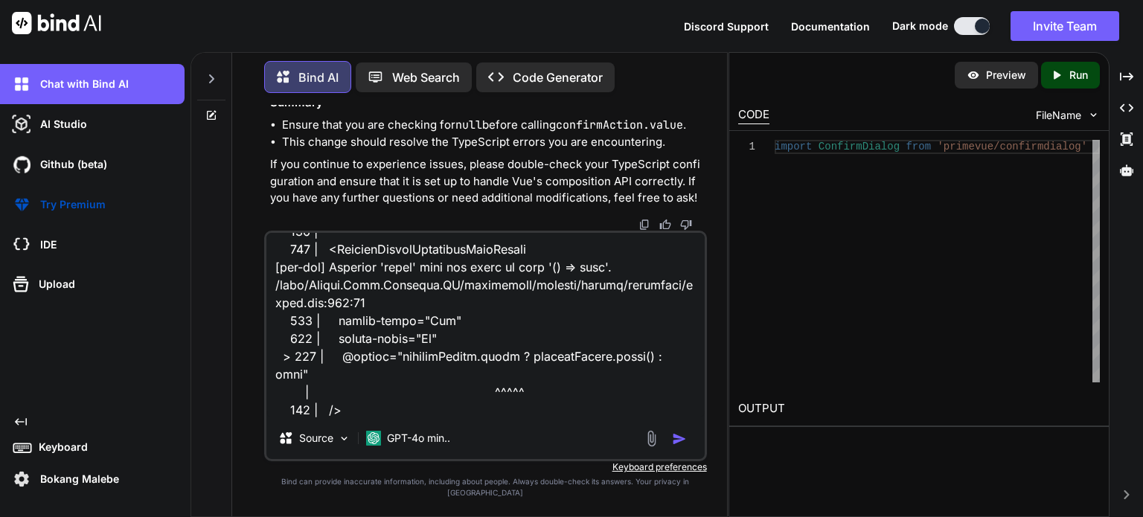
click at [554, 416] on textarea at bounding box center [485, 325] width 438 height 185
click at [565, 418] on textarea at bounding box center [485, 325] width 438 height 185
paste textarea "<script setup lang="ts"> import type { ColumnProps } from '#shared/types/base' …"
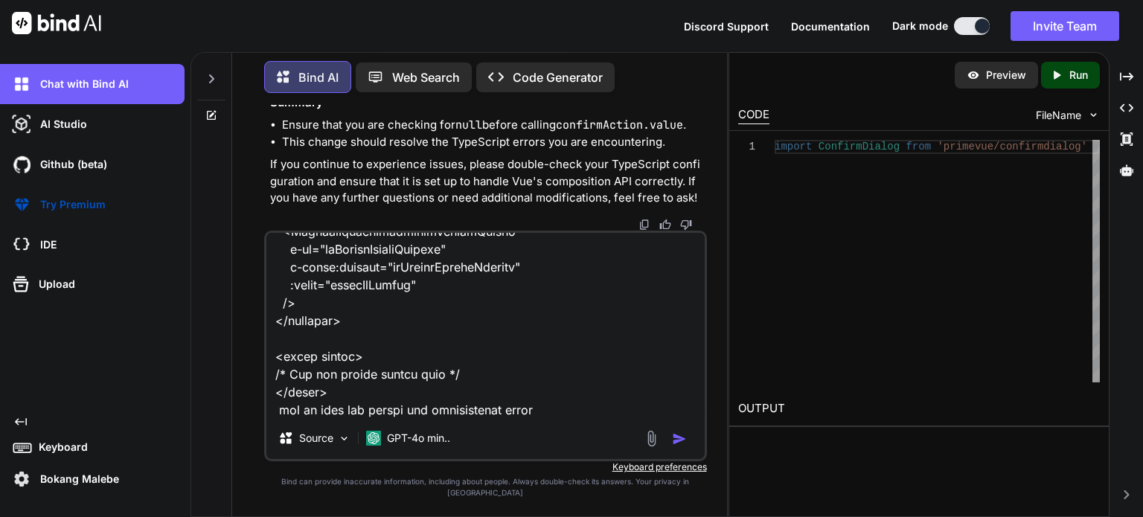
type textarea "still gettng [vue-tsc] '__VLS_ctx.confirmAction' is possibly 'null'. /nova/Osir…"
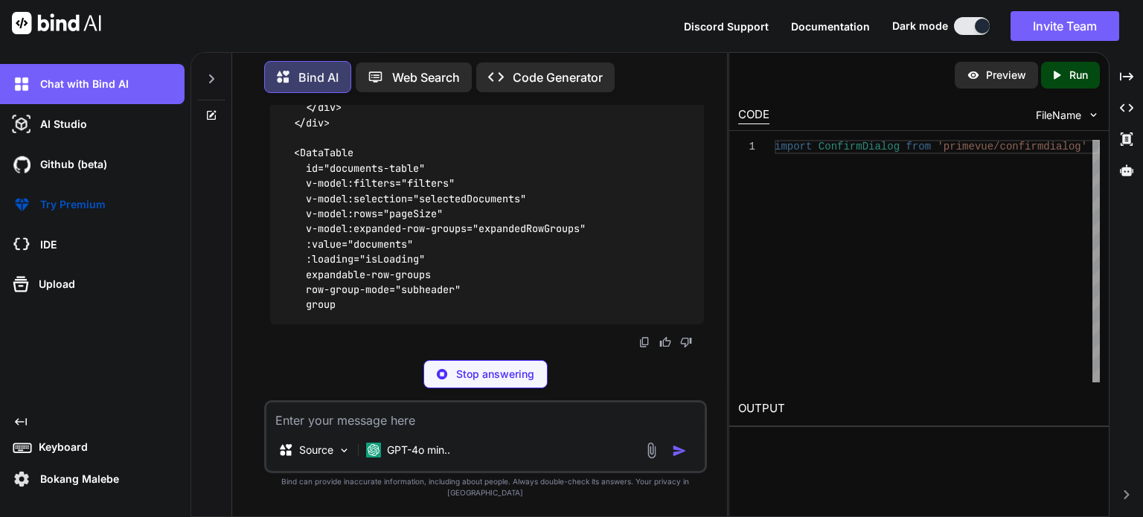
scroll to position [39167, 0]
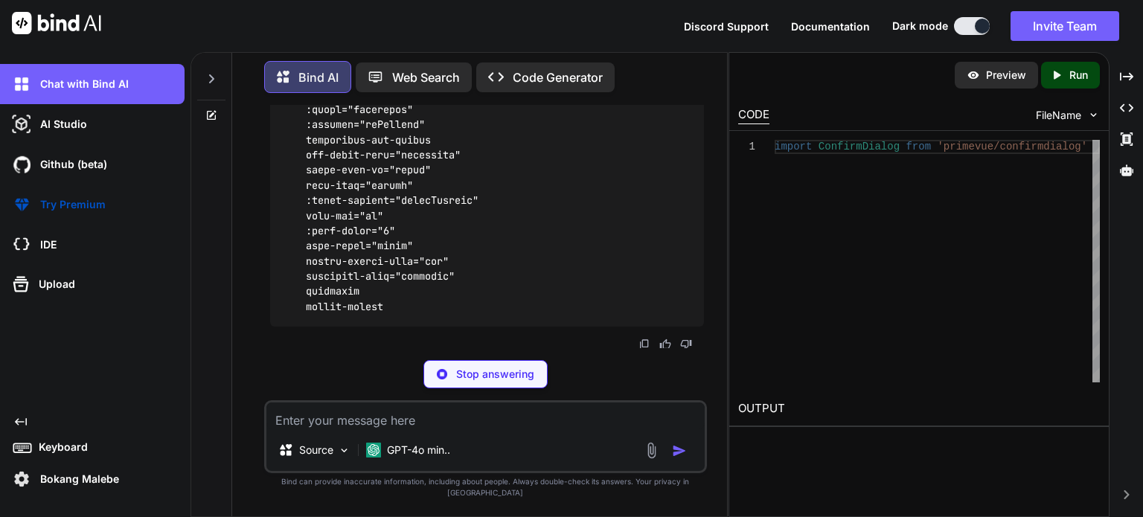
drag, startPoint x: 304, startPoint y: 261, endPoint x: 278, endPoint y: 156, distance: 108.1
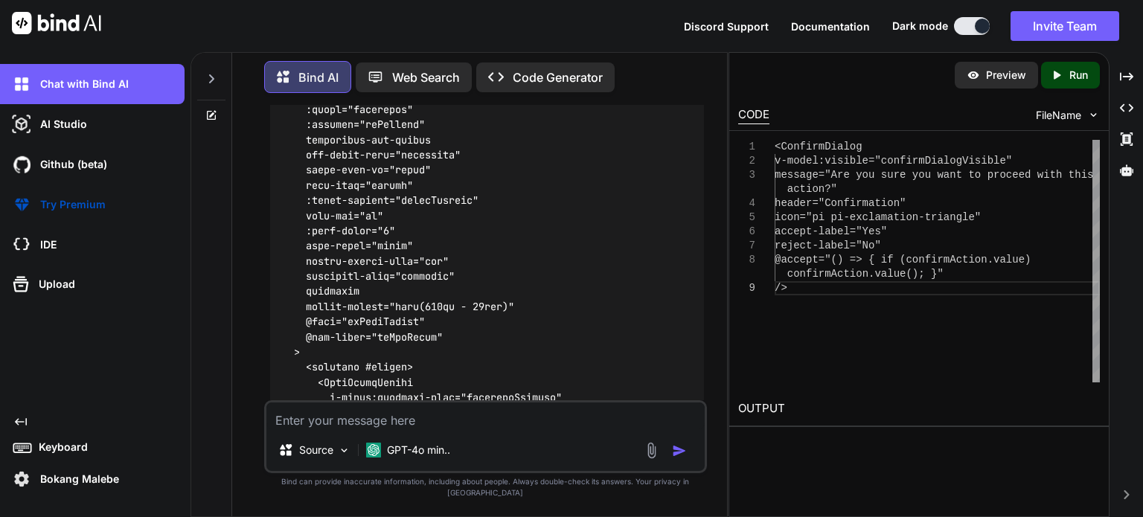
copy code "<ConfirmDialog v-model:visible="confirmDialogVisible" message="Are you sure you…"
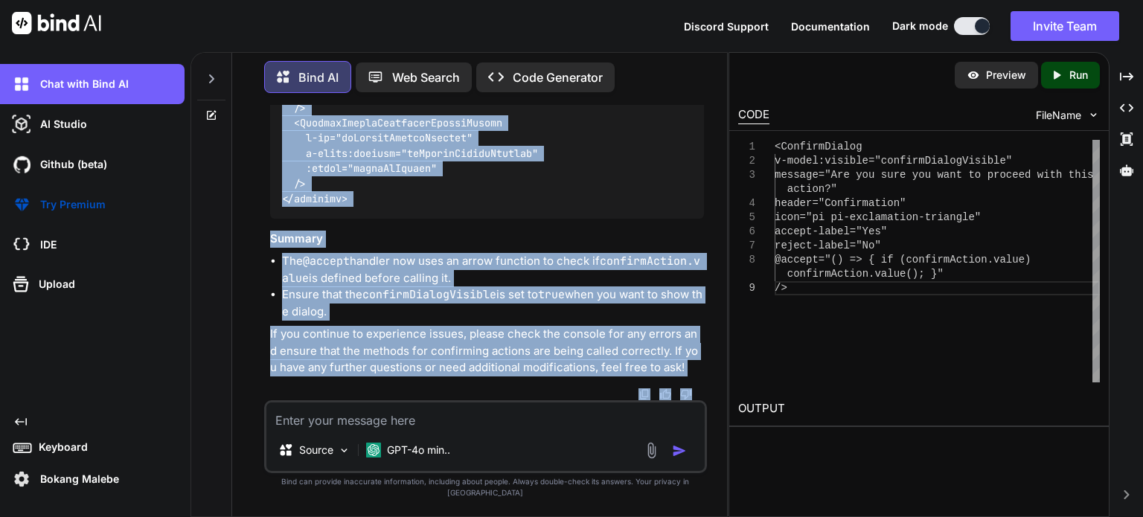
scroll to position [41778, 0]
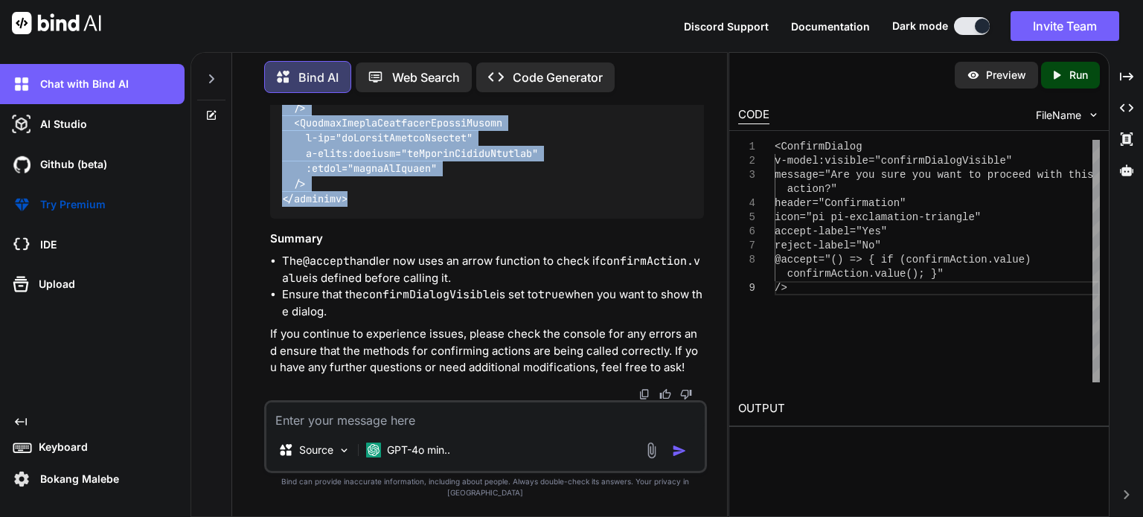
drag, startPoint x: 278, startPoint y: 205, endPoint x: 390, endPoint y: 205, distance: 112.4
copy code "<template> <div class="flex justify-between items-center mb-4"> <h1>Documents</…"
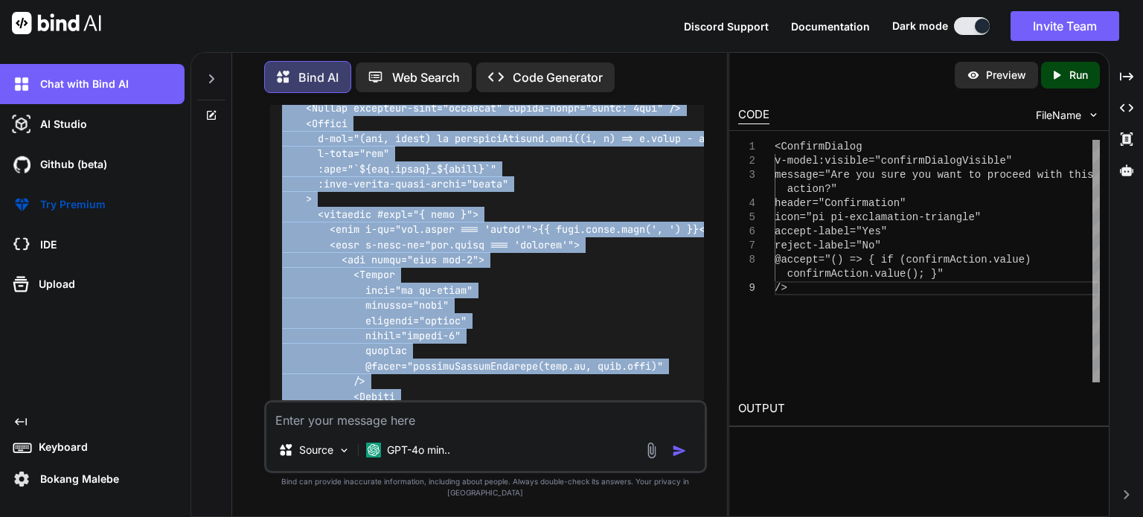
scroll to position [39620, 0]
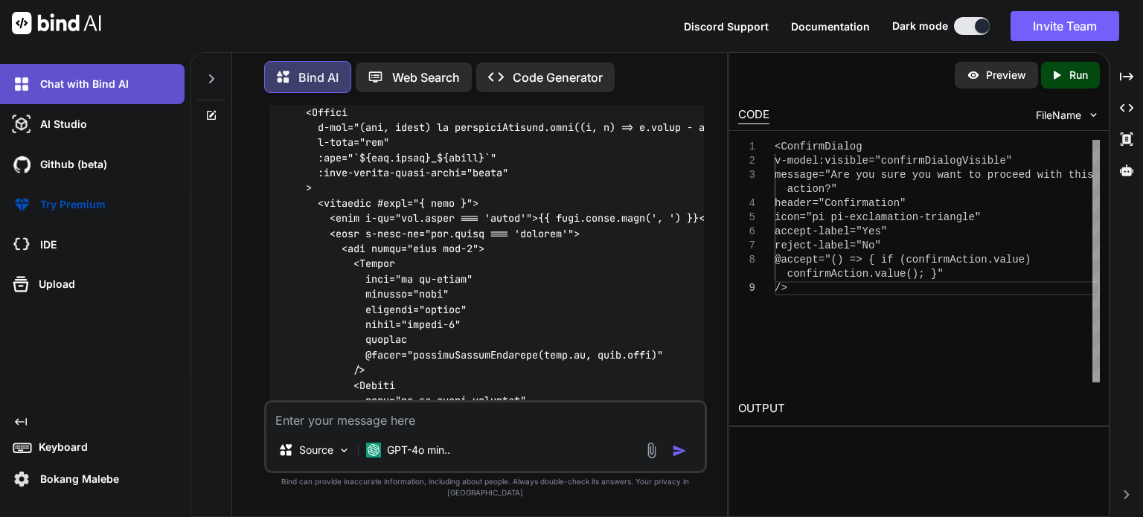
click at [42, 81] on p "Chat with Bind AI" at bounding box center [81, 84] width 95 height 15
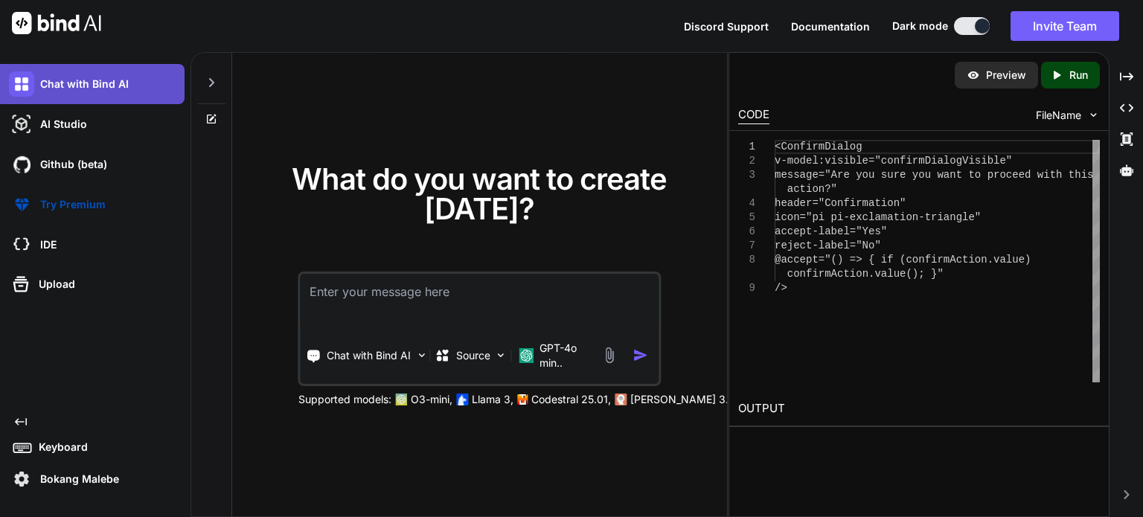
click at [21, 80] on img at bounding box center [21, 83] width 25 height 25
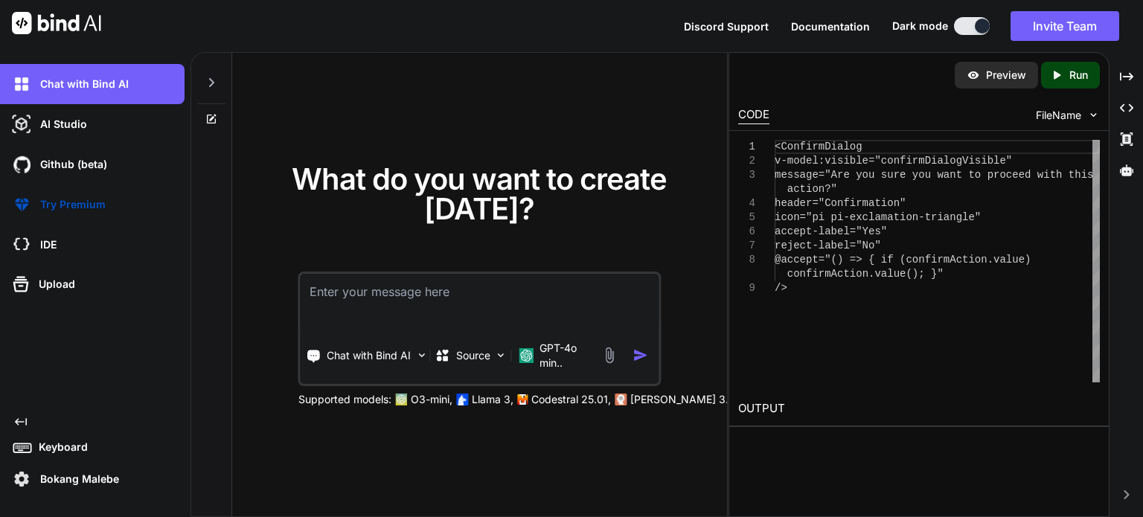
click at [361, 300] on textarea at bounding box center [480, 301] width 358 height 55
paste textarea "<script setup lang="ts"> import type { ColumnProps } from '#shared/types/base' …"
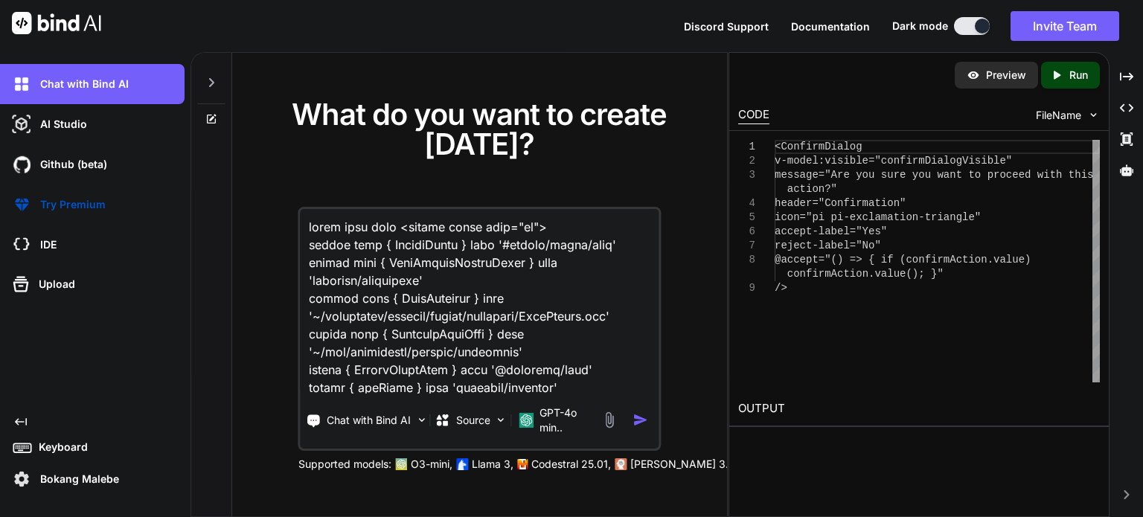
scroll to position [5897, 0]
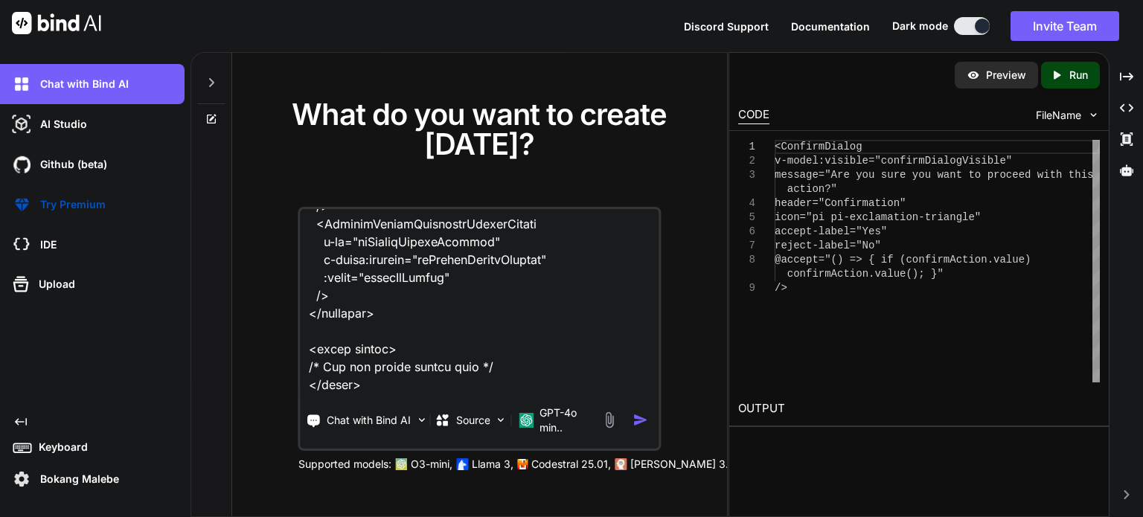
click at [315, 389] on textarea at bounding box center [480, 301] width 358 height 185
paste textarea "when i click delete i want to first show confirmation dialog to say are you sur…"
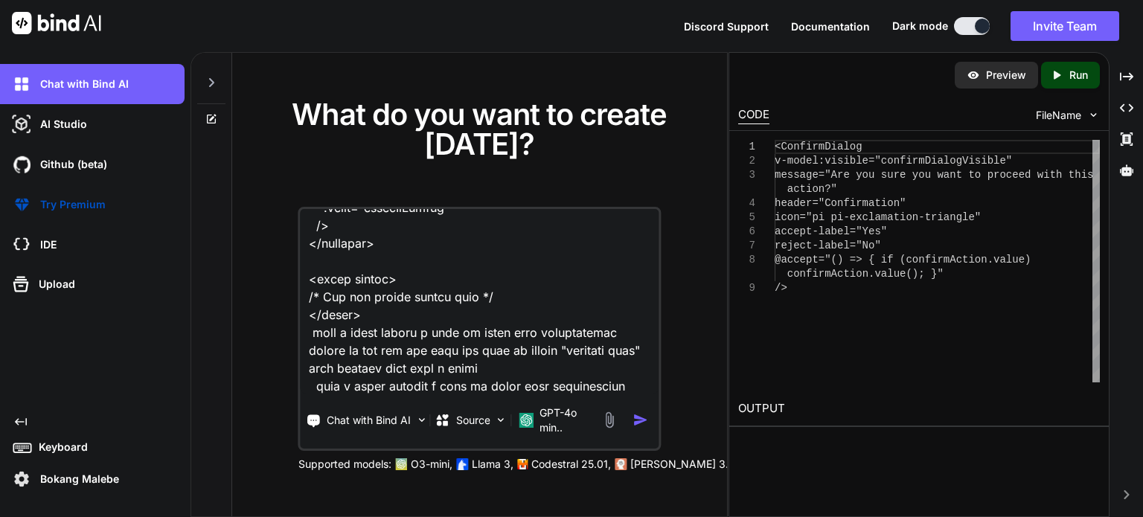
scroll to position [5986, 0]
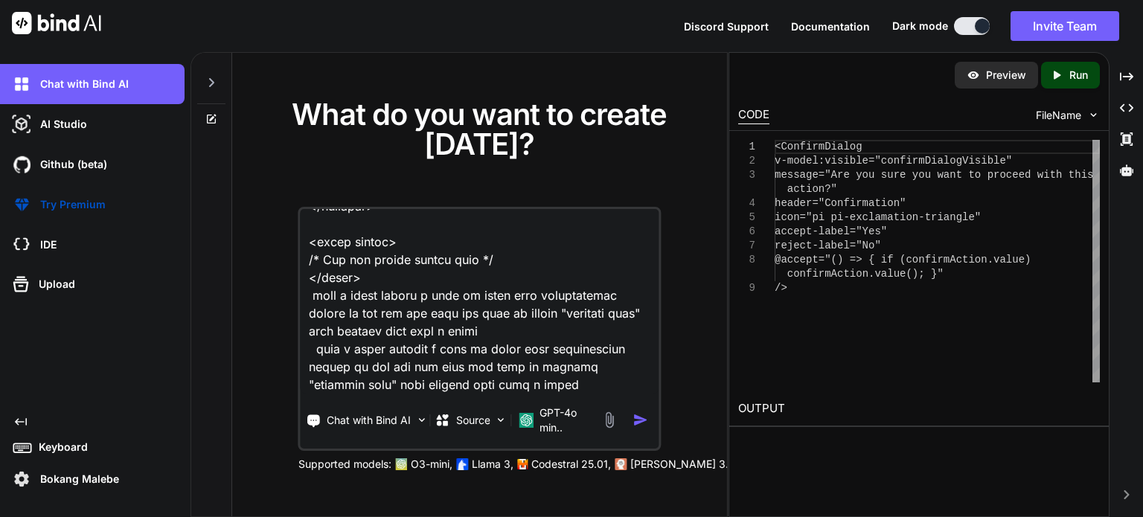
click at [568, 384] on textarea at bounding box center [480, 301] width 358 height 185
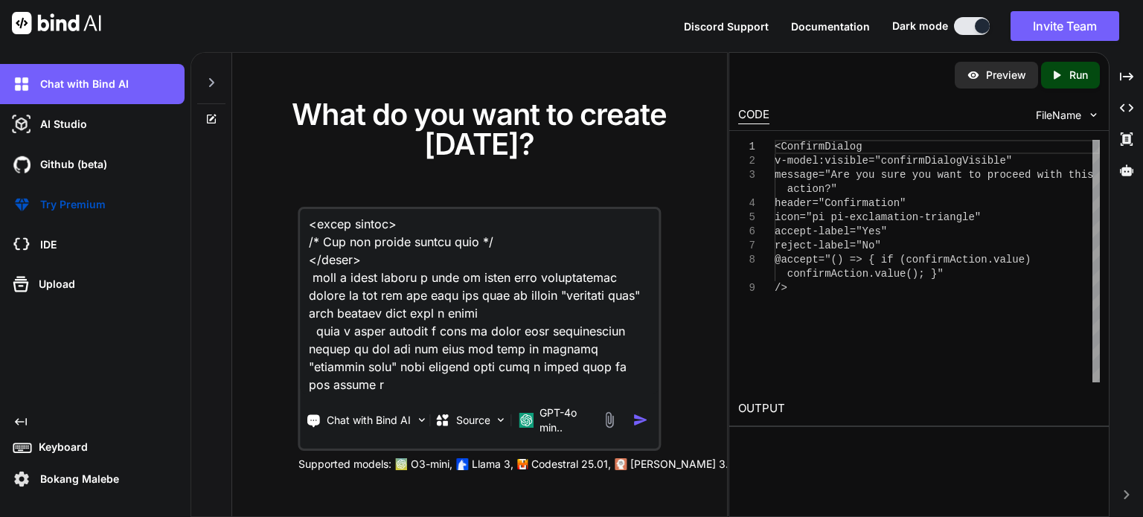
scroll to position [6004, 0]
paste textarea "const onSubmit = handleSubmit((values) => { confirm.require({ message: 'Are you…"
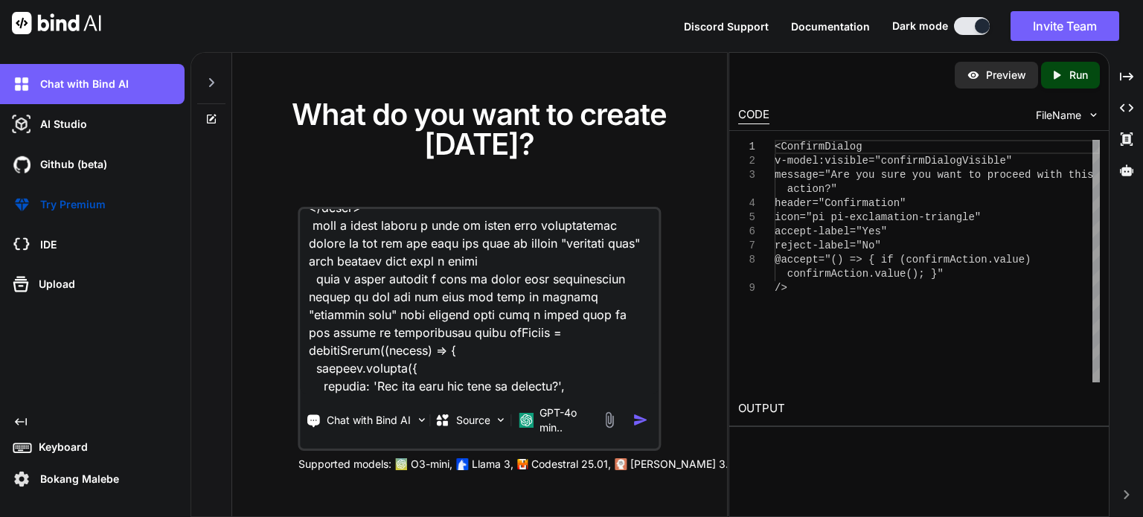
scroll to position [6522, 0]
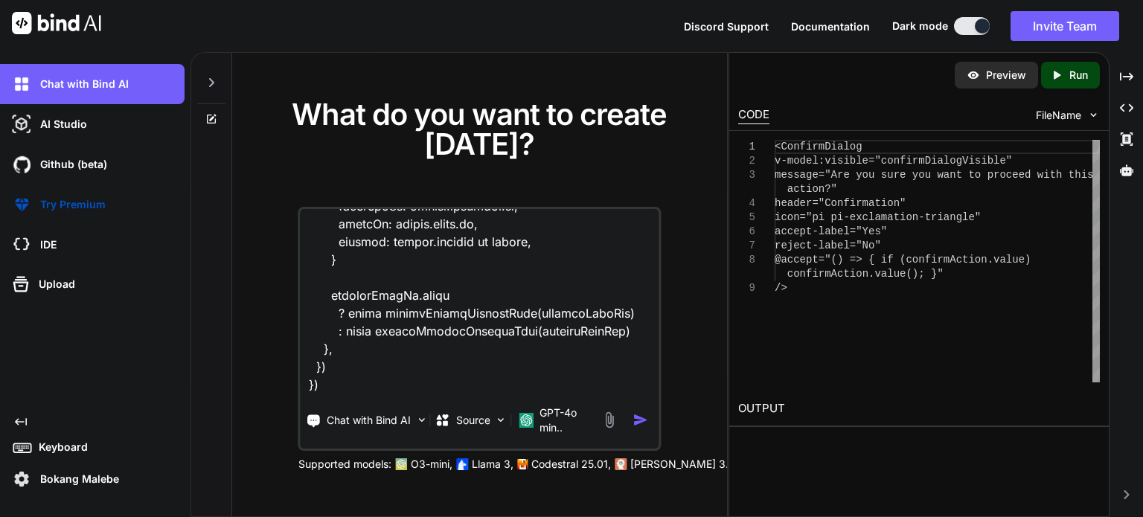
type textarea "given this code <script setup lang="ts"> import type { ColumnProps } from '#sha…"
click at [644, 420] on img "button" at bounding box center [641, 420] width 16 height 16
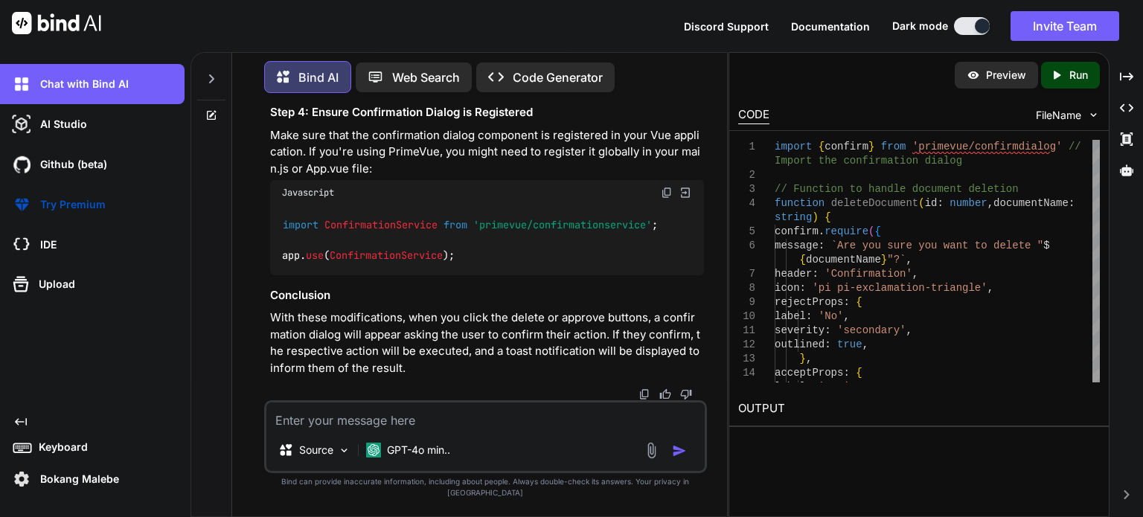
scroll to position [3024, 0]
drag, startPoint x: 274, startPoint y: 233, endPoint x: 302, endPoint y: 133, distance: 103.7
copy code "// Function to handle document deletion function deleteDocument ( id : number ,…"
drag, startPoint x: 558, startPoint y: 383, endPoint x: 296, endPoint y: 387, distance: 262.0
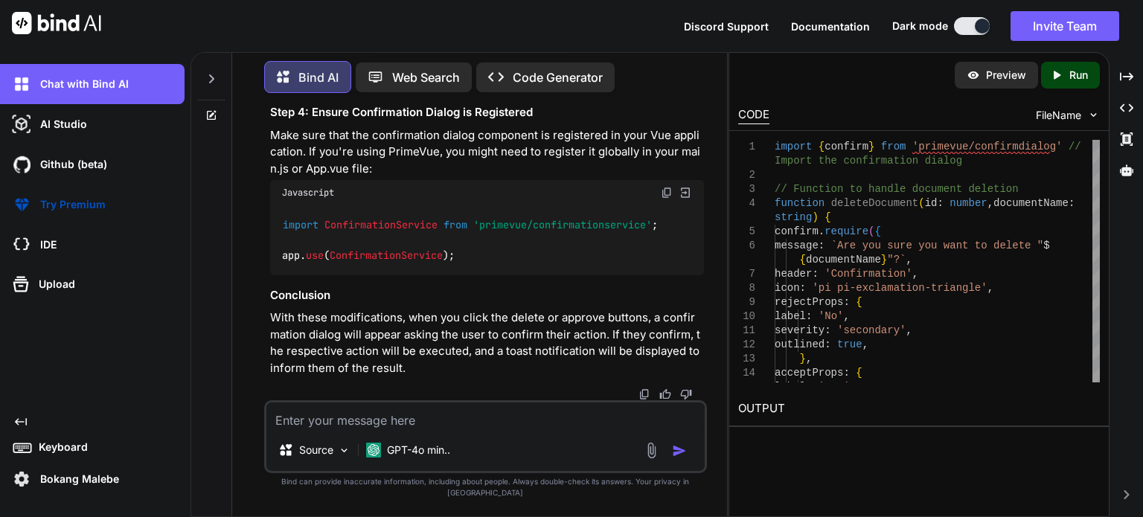
click at [293, 92] on div "< Button icon = "pi pi-trash" variant = "text" severity = "danger" class = "shr…" at bounding box center [487, 19] width 434 height 145
drag, startPoint x: 279, startPoint y: 237, endPoint x: 308, endPoint y: 223, distance: 32.0
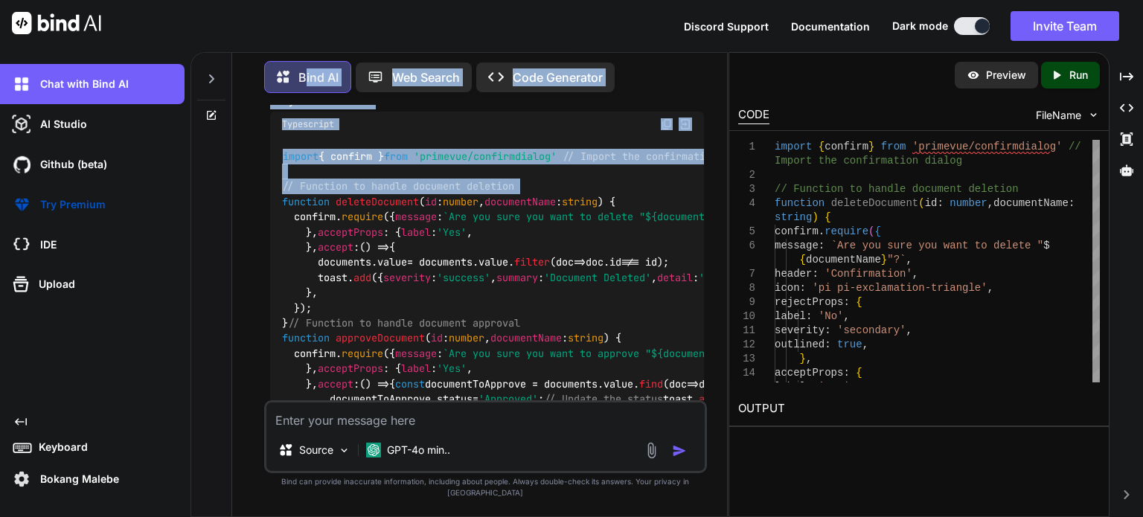
scroll to position [2311, 0]
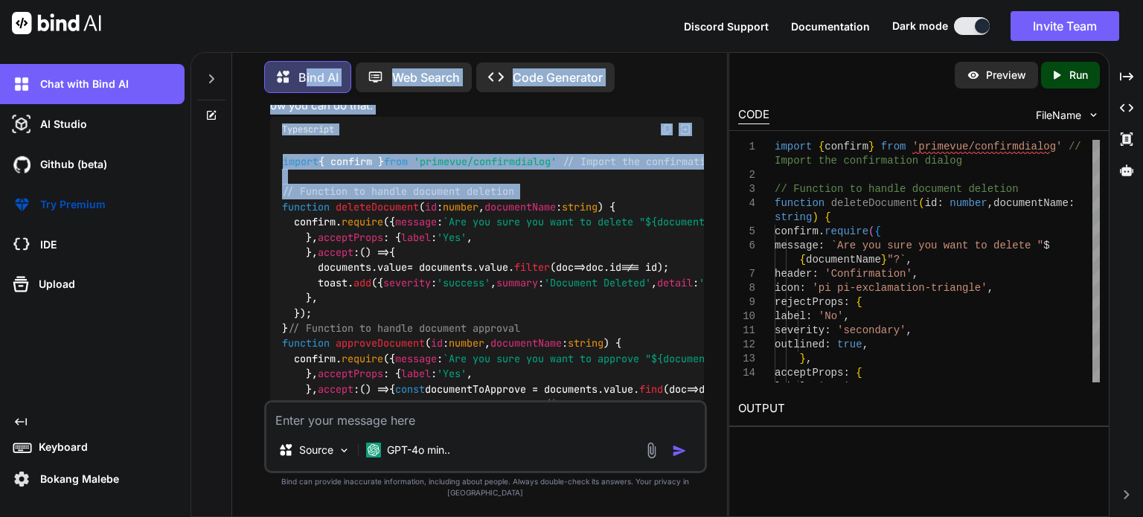
click at [341, 227] on code "import { confirm } from 'primevue/confirmdialog' // Import the confirmation dia…" at bounding box center [868, 313] width 1173 height 319
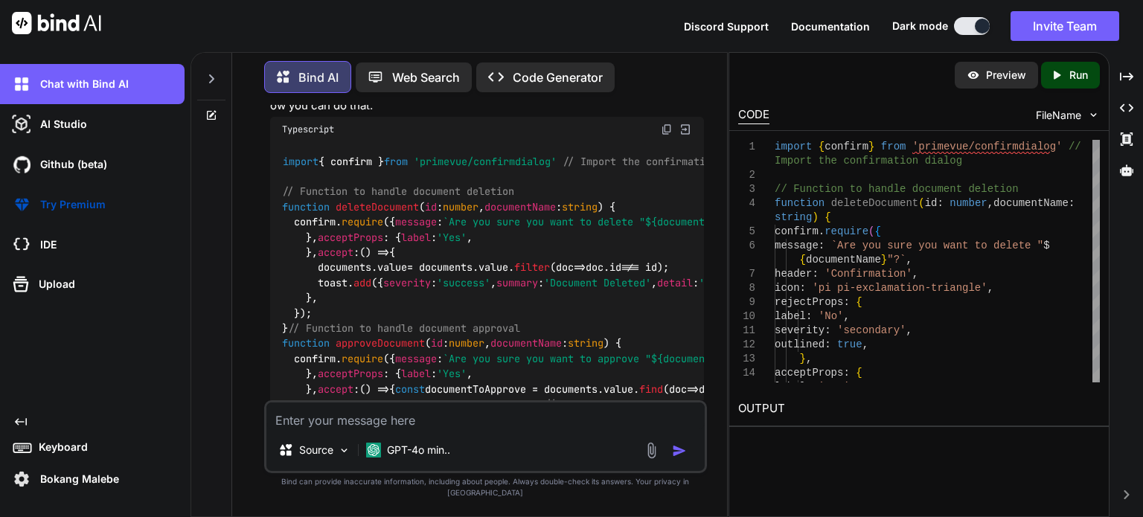
click at [293, 194] on span "// Function to handle document deletion" at bounding box center [398, 191] width 232 height 13
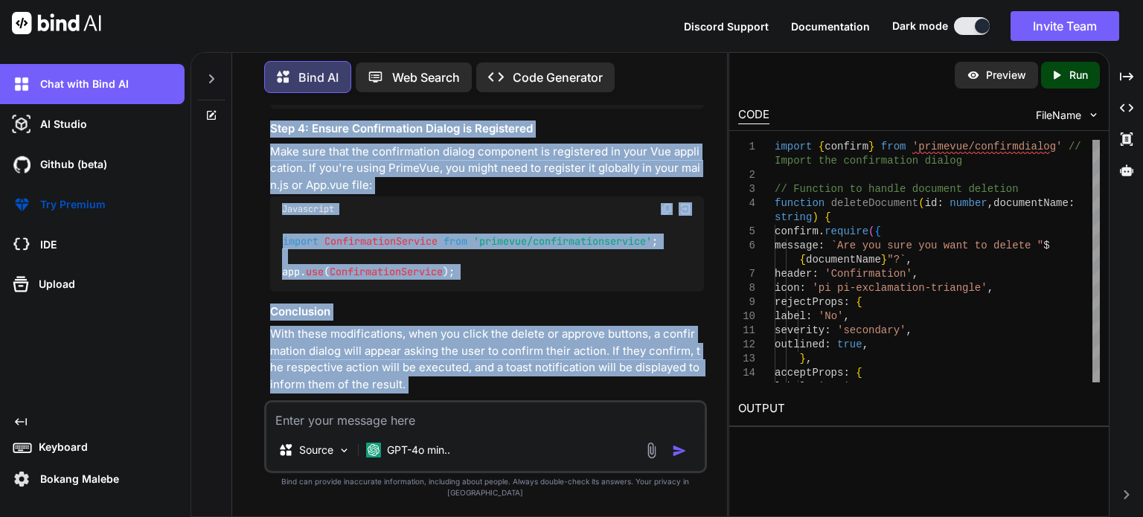
scroll to position [2994, 0]
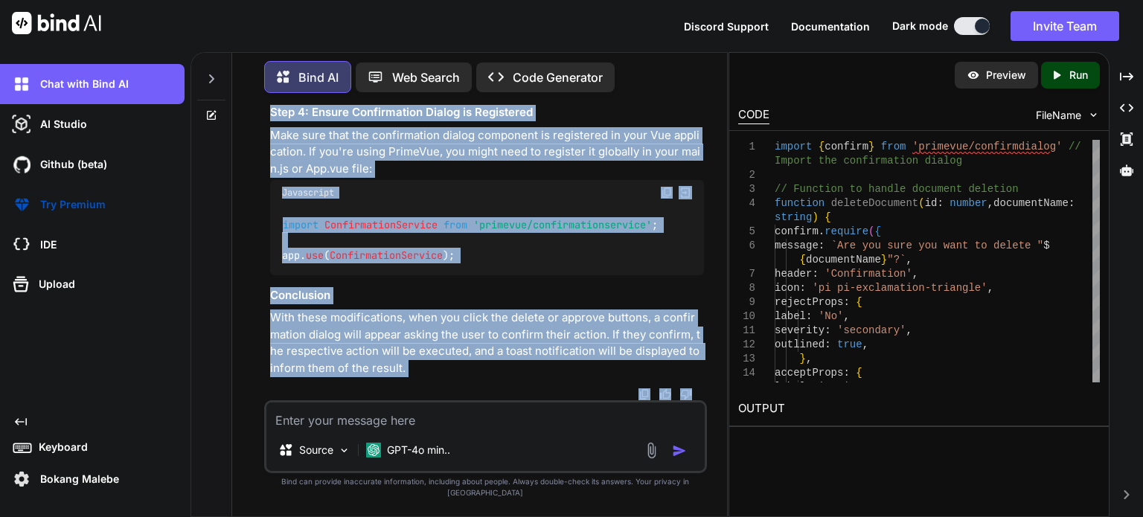
drag, startPoint x: 282, startPoint y: 205, endPoint x: 314, endPoint y: 169, distance: 48.5
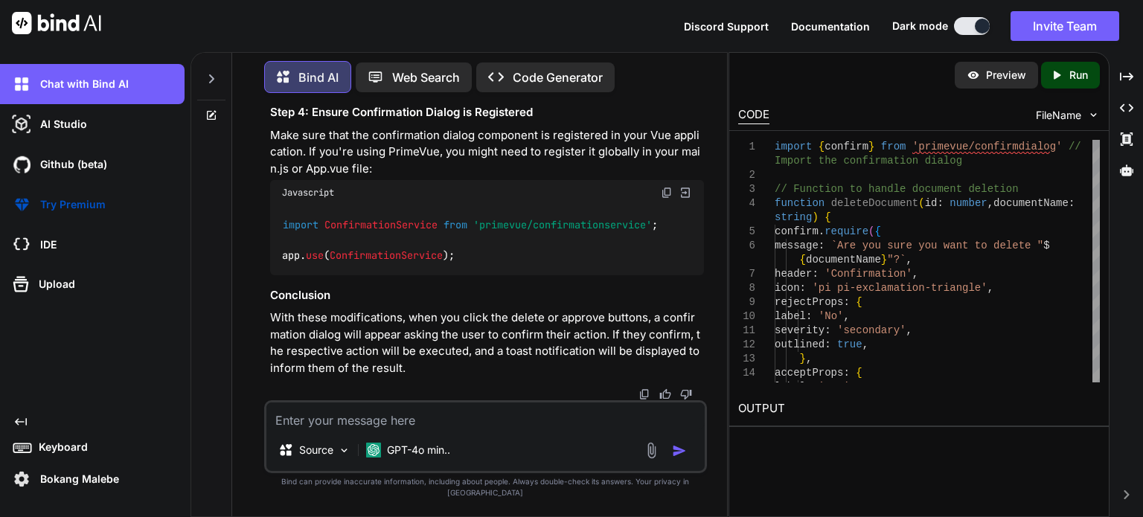
drag, startPoint x: 278, startPoint y: 266, endPoint x: 515, endPoint y: 270, distance: 237.5
click at [557, 92] on div "< Button icon = "pi pi-trash" variant = "text" severity = "danger" class = "shr…" at bounding box center [487, 19] width 434 height 145
drag, startPoint x: 560, startPoint y: 184, endPoint x: 287, endPoint y: 177, distance: 272.5
click at [287, 92] on div "< Button icon = "pi pi-trash" variant = "text" severity = "danger" class = "shr…" at bounding box center [487, 19] width 434 height 145
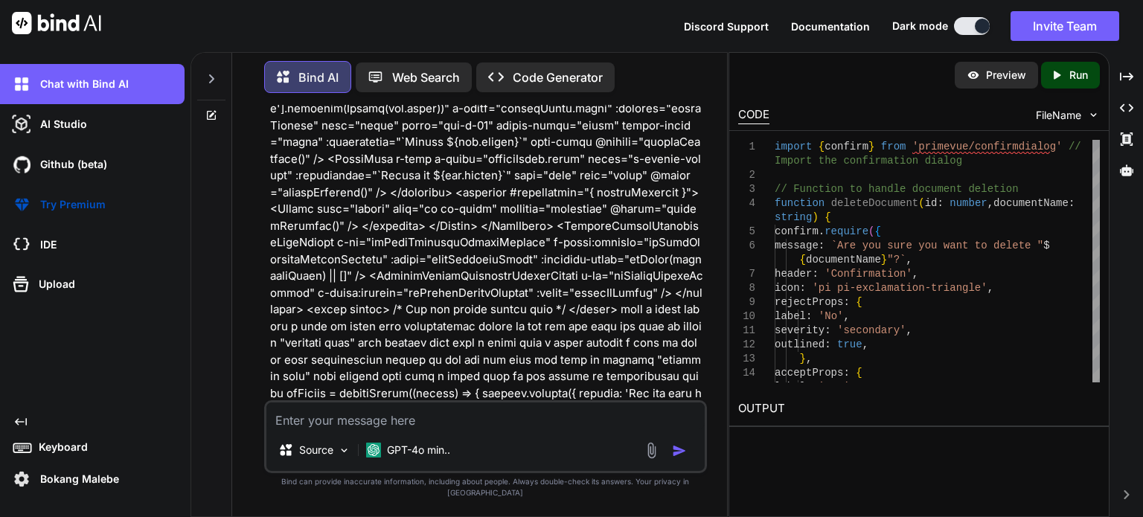
scroll to position [1466, 0]
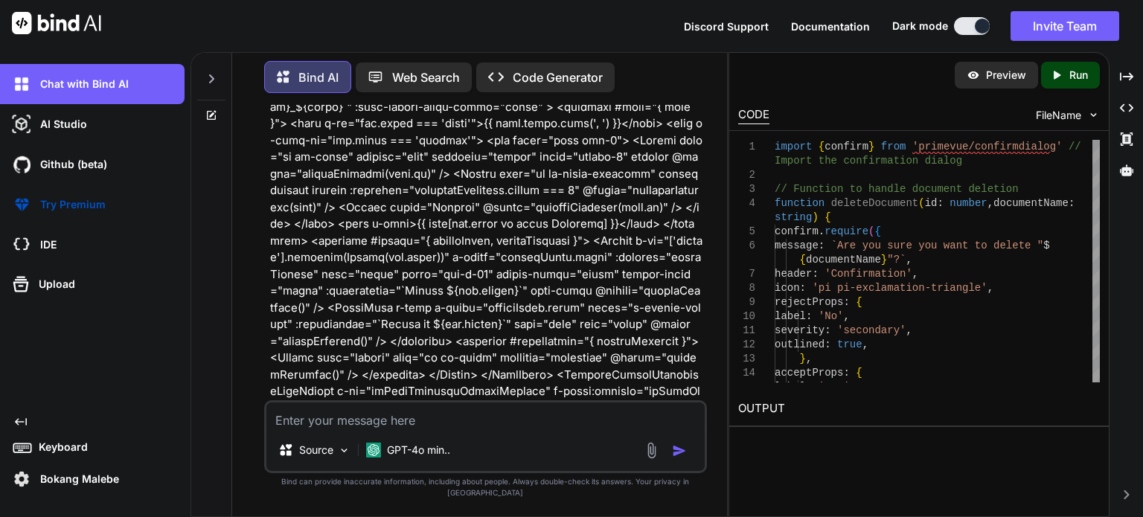
click at [371, 427] on textarea at bounding box center [485, 416] width 438 height 27
paste textarea "C:\nova\Osiris.Nova.Internal.UI\components\partner\shared\documents\EditDialog.…"
type textarea "on this old code what does active do?C:\nova\Osiris.Nova.Internal.UI\components…"
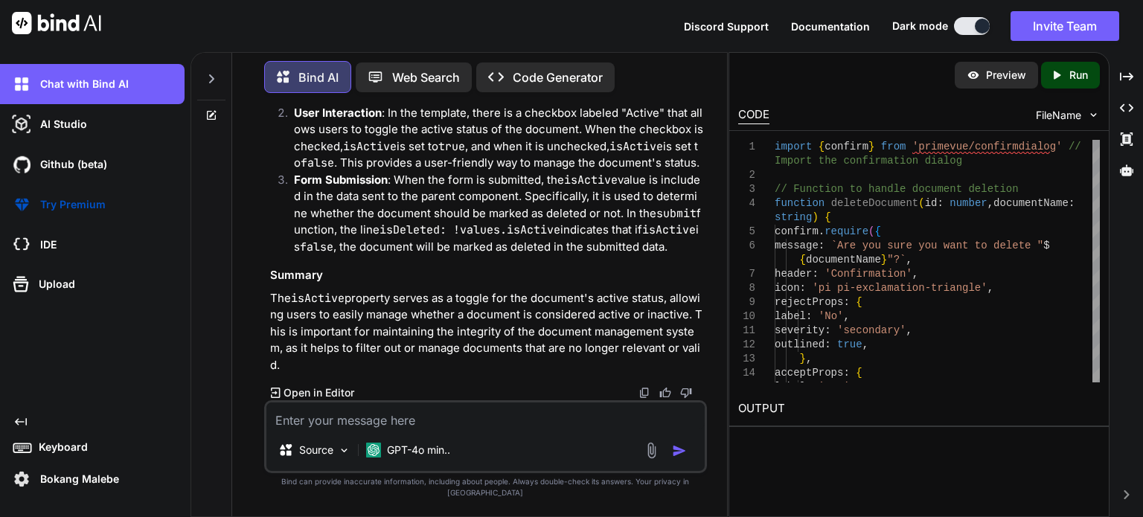
scroll to position [4826, 0]
click at [536, 426] on textarea at bounding box center [485, 416] width 438 height 27
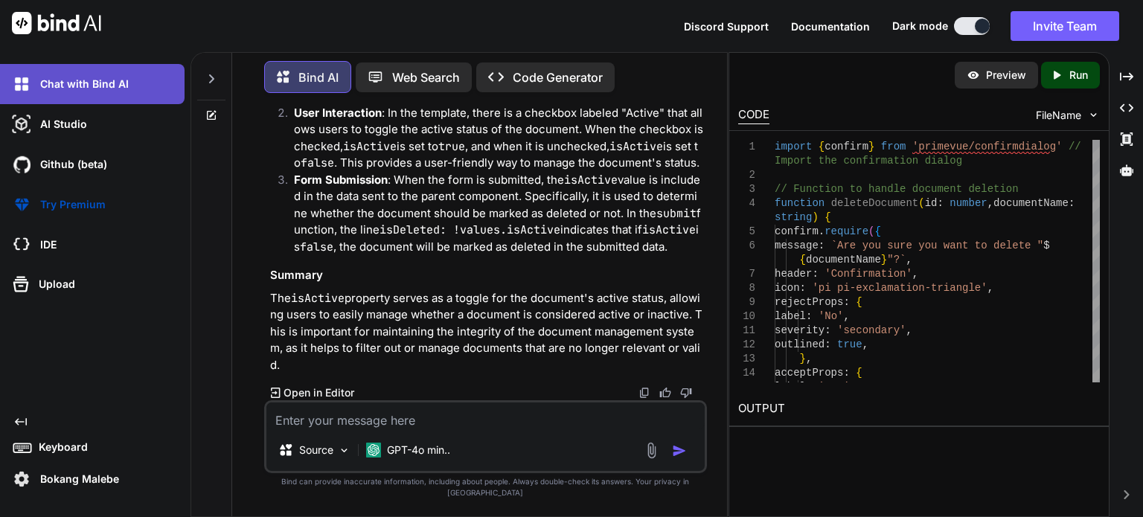
click at [93, 80] on p "Chat with Bind AI" at bounding box center [81, 84] width 95 height 15
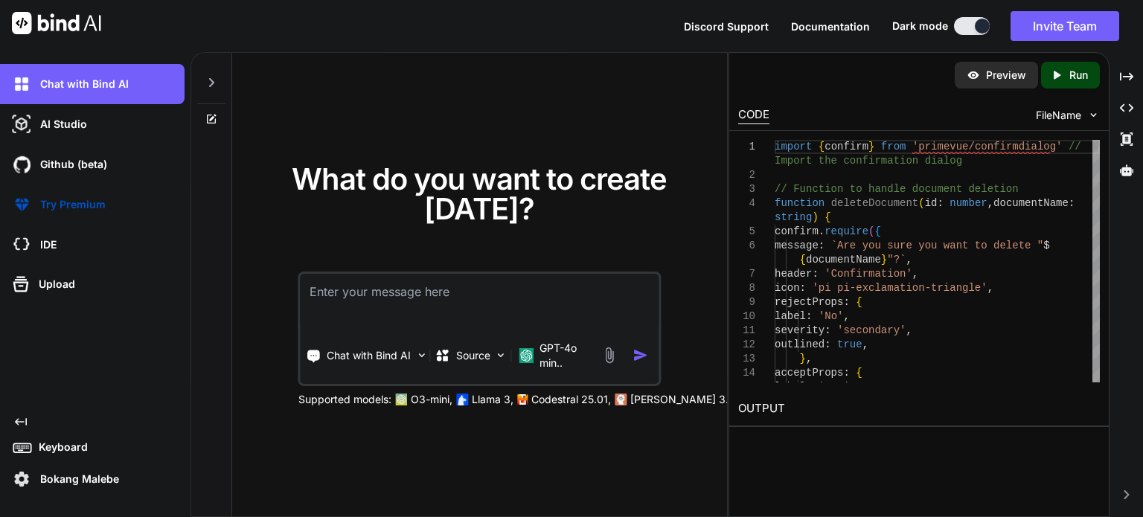
click at [398, 300] on textarea at bounding box center [480, 301] width 358 height 55
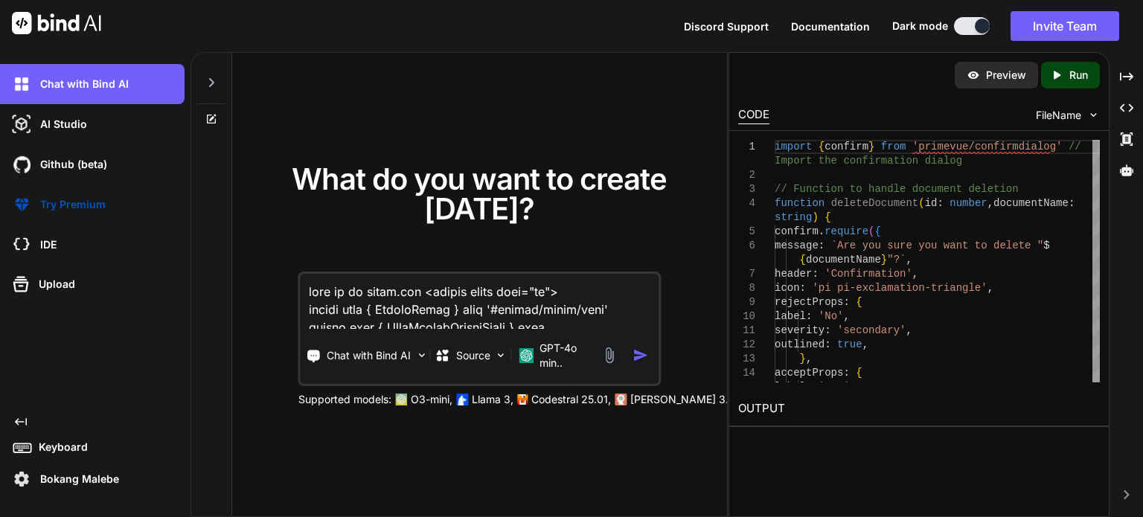
scroll to position [6862, 0]
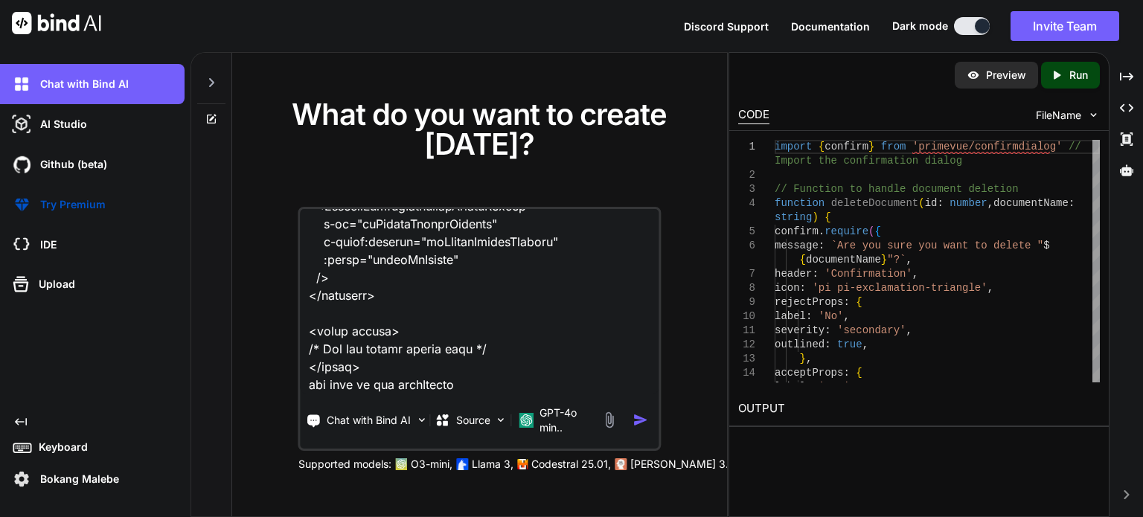
click at [493, 380] on textarea at bounding box center [480, 301] width 358 height 185
paste textarea "<script setup lang="ts"> import type { UpdatePartnerDocumentDto } from '~/lib/r…"
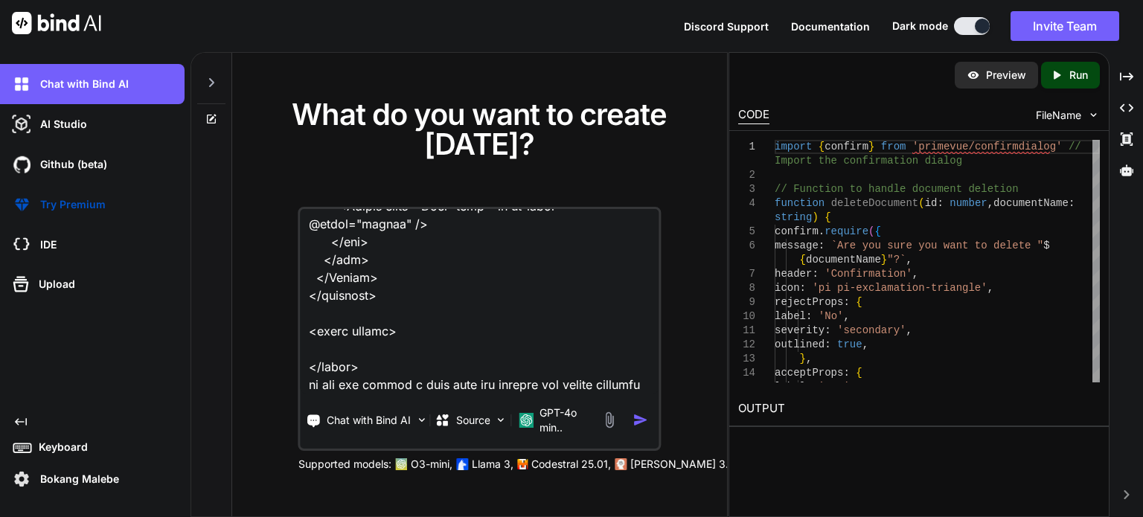
scroll to position [10309, 0]
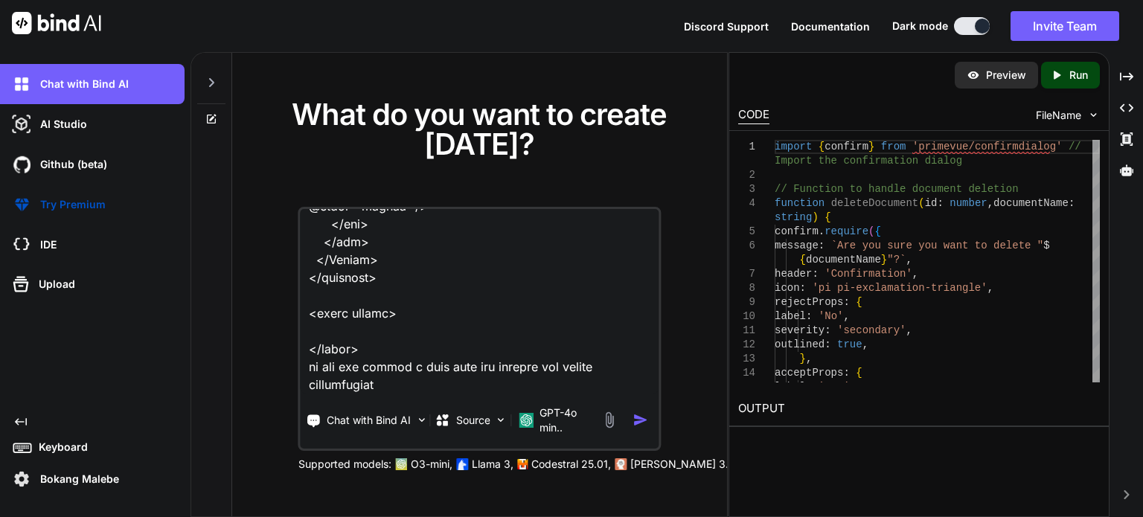
click at [598, 365] on textarea at bounding box center [480, 301] width 358 height 185
type textarea "here is my index.vue <script setup lang="ts"> import type { ColumnProps } from …"
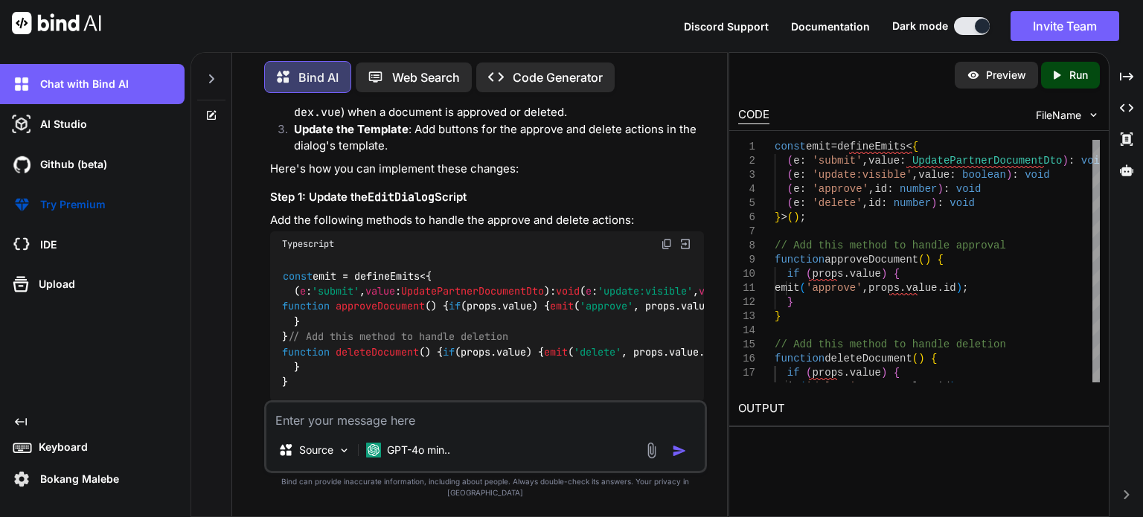
scroll to position [3126, 0]
click at [398, 268] on code "const emit = defineEmits<{ ( e : 'submit' , value : UpdatePartnerDocumentDto ):…" at bounding box center [836, 328] width 1108 height 121
click at [397, 268] on code "const emit = defineEmits<{ ( e : 'submit' , value : UpdatePartnerDocumentDto ):…" at bounding box center [836, 328] width 1108 height 121
drag, startPoint x: 491, startPoint y: 322, endPoint x: 311, endPoint y: 307, distance: 179.9
click at [288, 301] on div "const emit = defineEmits<{ ( e : 'submit' , value : UpdatePartnerDocumentDto ):…" at bounding box center [487, 328] width 434 height 145
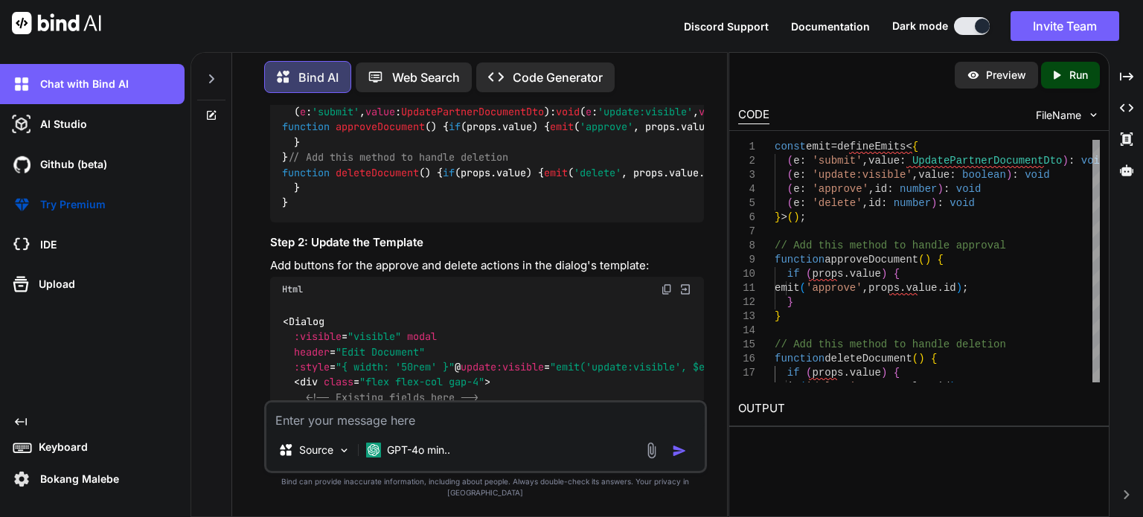
scroll to position [3350, 0]
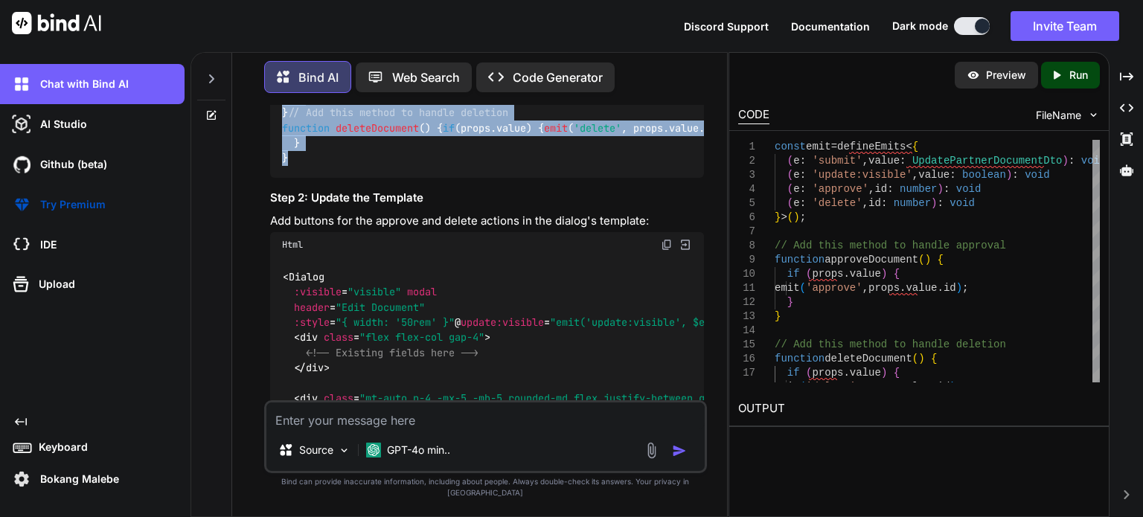
drag, startPoint x: 281, startPoint y: 153, endPoint x: 295, endPoint y: 326, distance: 173.2
click at [295, 178] on div "const emit = defineEmits<{ ( e : 'submit' , value : UpdatePartnerDocumentDto ):…" at bounding box center [487, 105] width 434 height 145
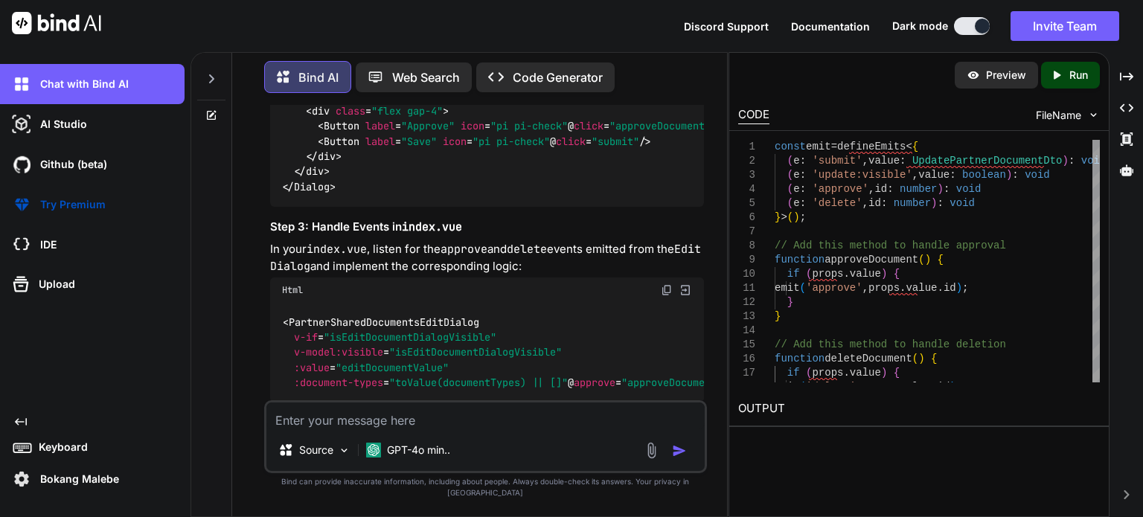
scroll to position [3722, 0]
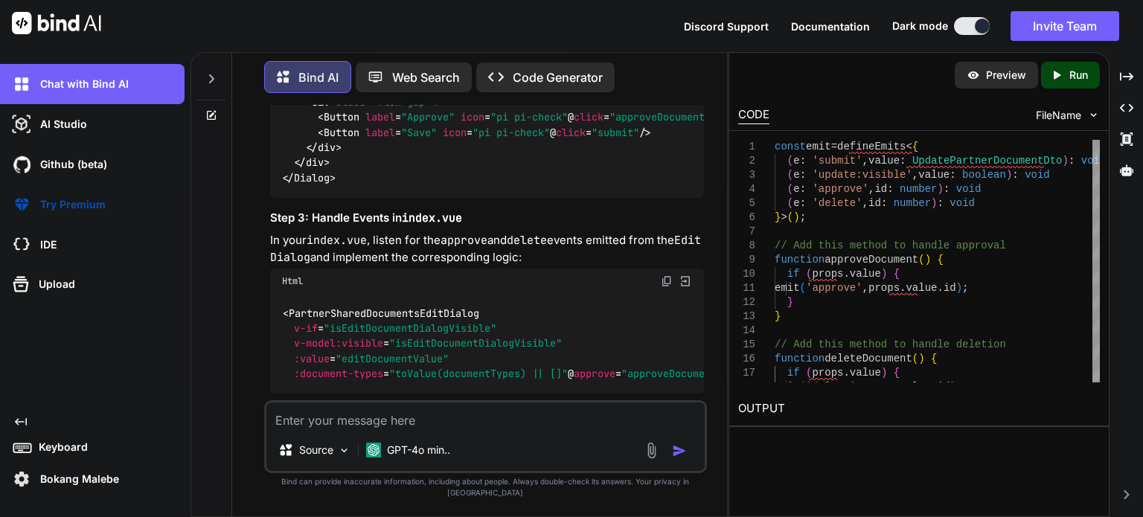
drag, startPoint x: 307, startPoint y: 269, endPoint x: 642, endPoint y: 276, distance: 335.8
click at [642, 197] on div "< Dialog :visible = "visible" modal header = "Edit Document" :style = "{ width:…" at bounding box center [487, 41] width 434 height 312
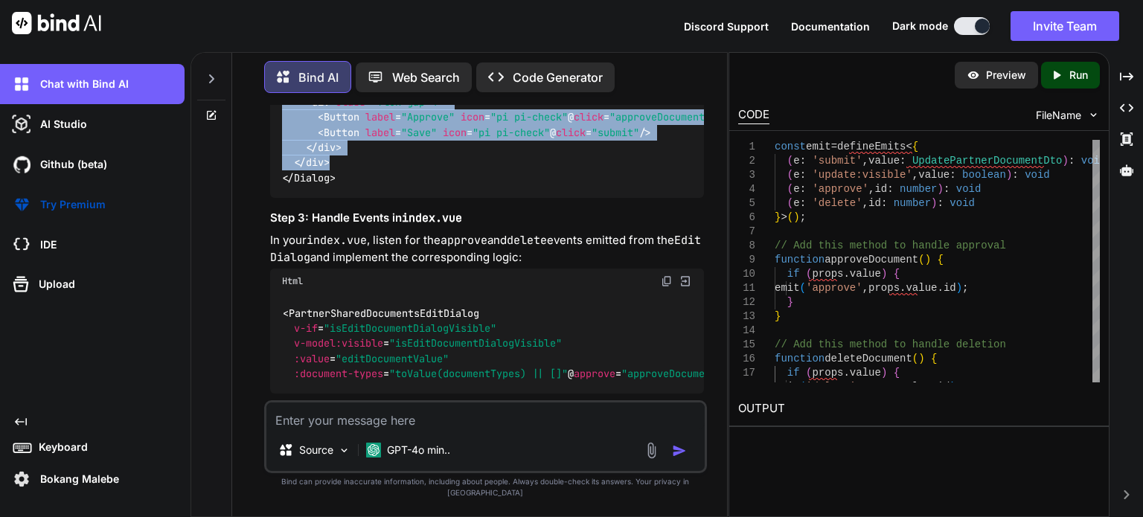
drag, startPoint x: 287, startPoint y: 221, endPoint x: 346, endPoint y: 348, distance: 140.2
click at [347, 197] on div "< Dialog :visible = "visible" modal header = "Edit Document" :style = "{ width:…" at bounding box center [487, 41] width 434 height 312
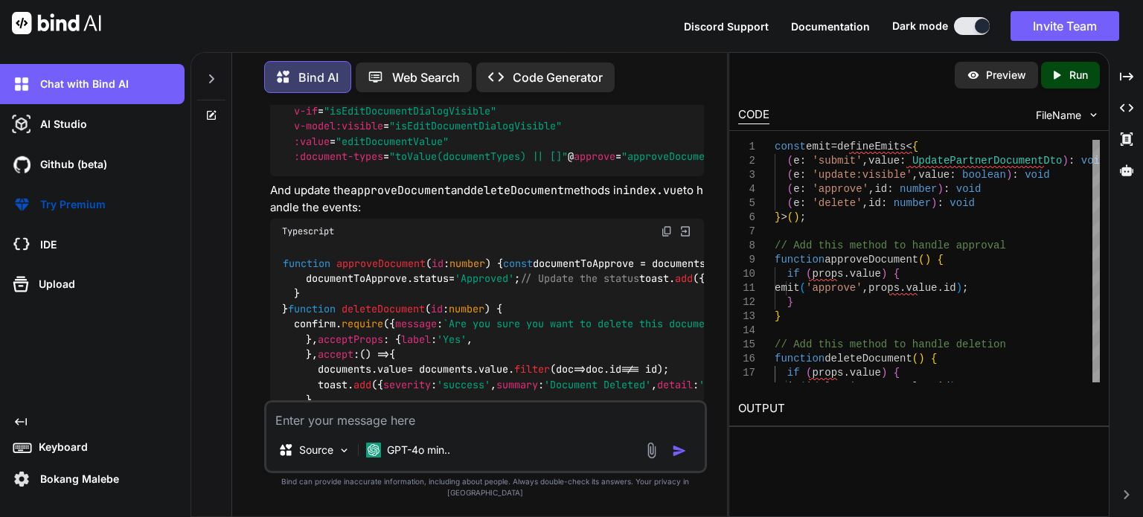
scroll to position [4020, 0]
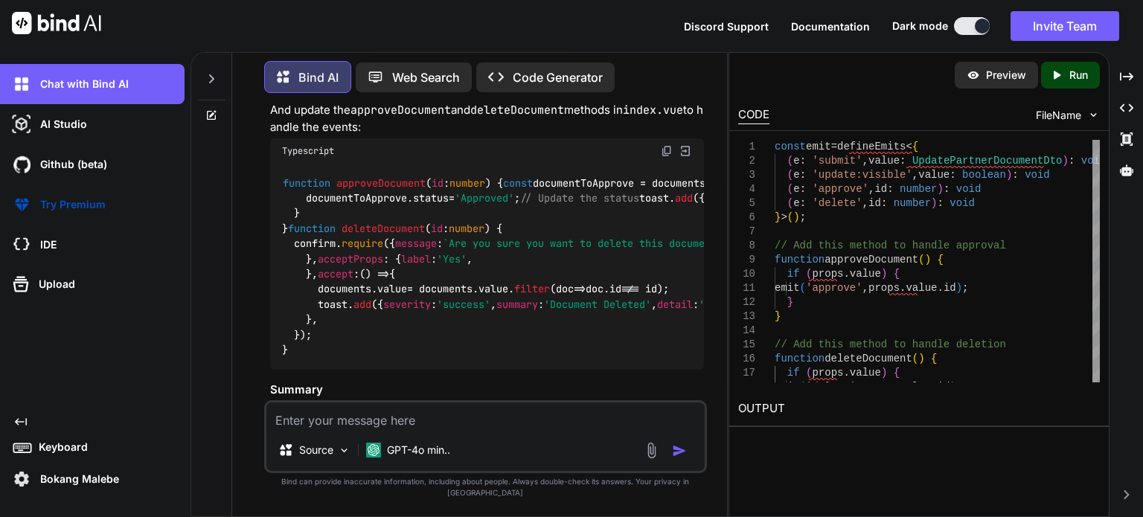
drag, startPoint x: 287, startPoint y: 301, endPoint x: 444, endPoint y: 309, distance: 157.2
click at [445, 96] on div "< PartnerSharedDocumentsEditDialog v-if = "isEditDocumentDialogVisible" v-model…" at bounding box center [487, 46] width 434 height 100
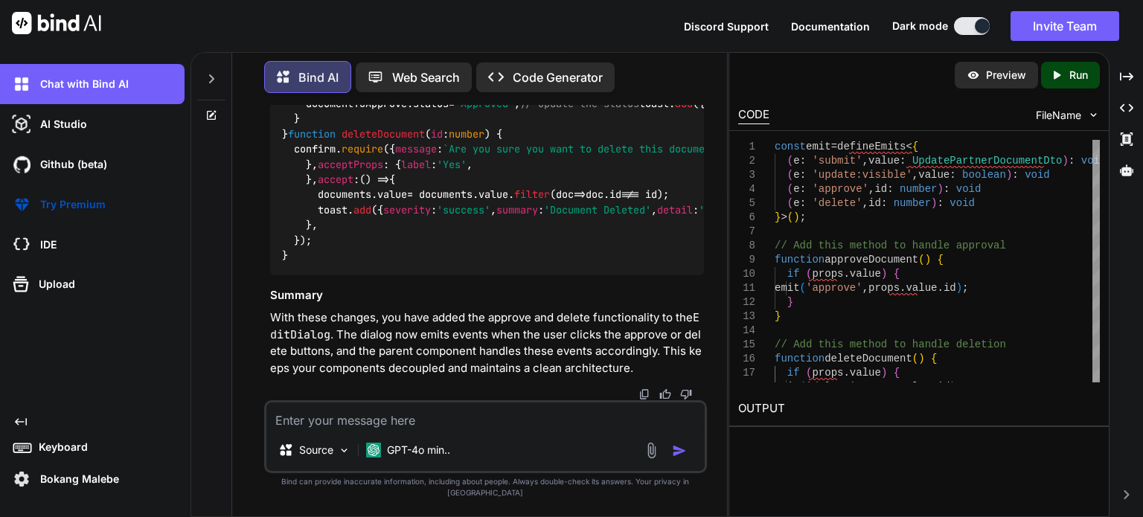
scroll to position [4317, 0]
drag, startPoint x: 279, startPoint y: 136, endPoint x: 311, endPoint y: 224, distance: 93.5
click at [309, 228] on div "function approveDocument ( id : number ) { const documentToApprove = documents.…" at bounding box center [487, 172] width 434 height 206
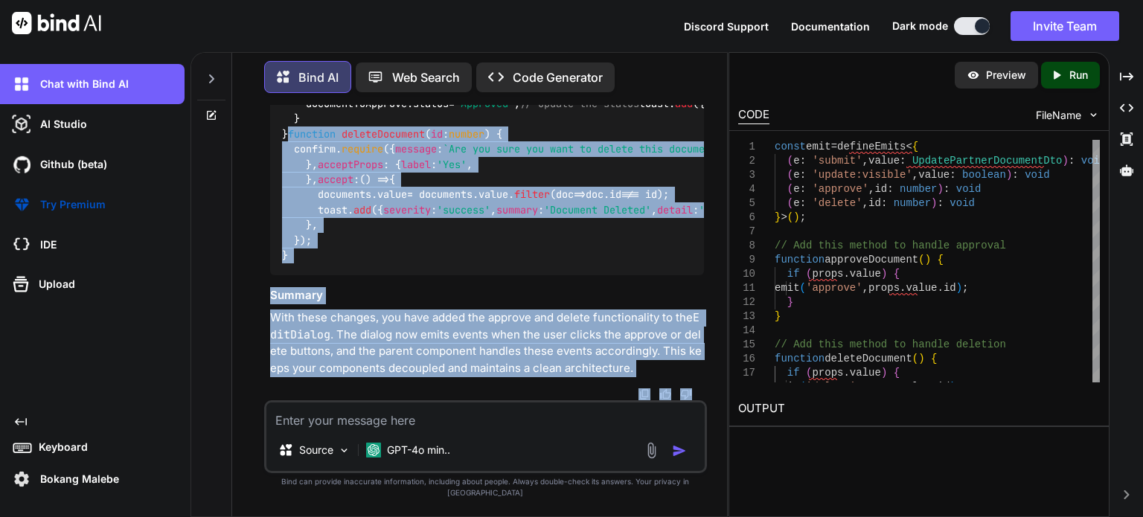
scroll to position [4594, 0]
drag, startPoint x: 279, startPoint y: 184, endPoint x: 311, endPoint y: 254, distance: 76.9
click at [311, 254] on div "function approveDocument ( id : number ) { const documentToApprove = documents.…" at bounding box center [487, 172] width 434 height 206
